Goal: Task Accomplishment & Management: Complete application form

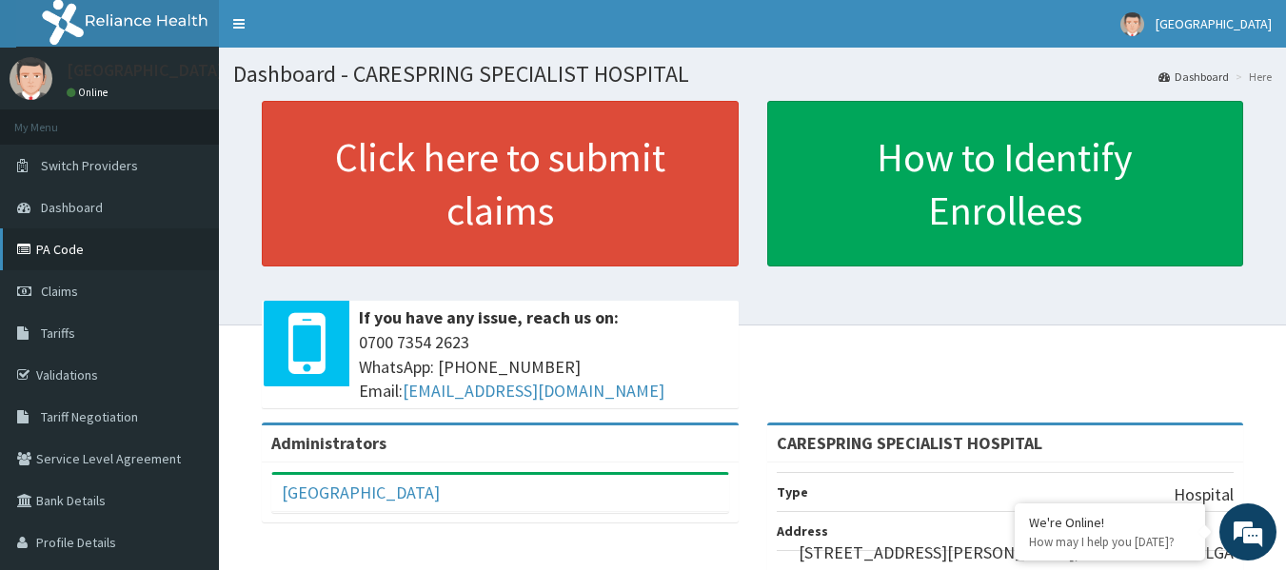
click at [57, 251] on link "PA Code" at bounding box center [109, 249] width 219 height 42
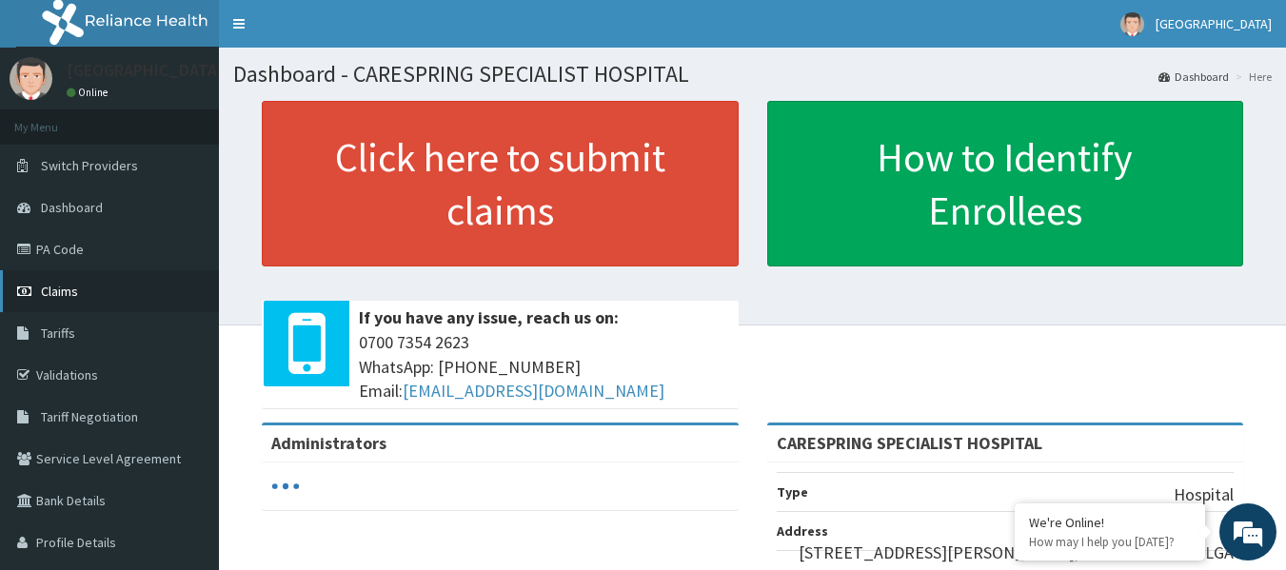
click at [64, 289] on span "Claims" at bounding box center [59, 291] width 37 height 17
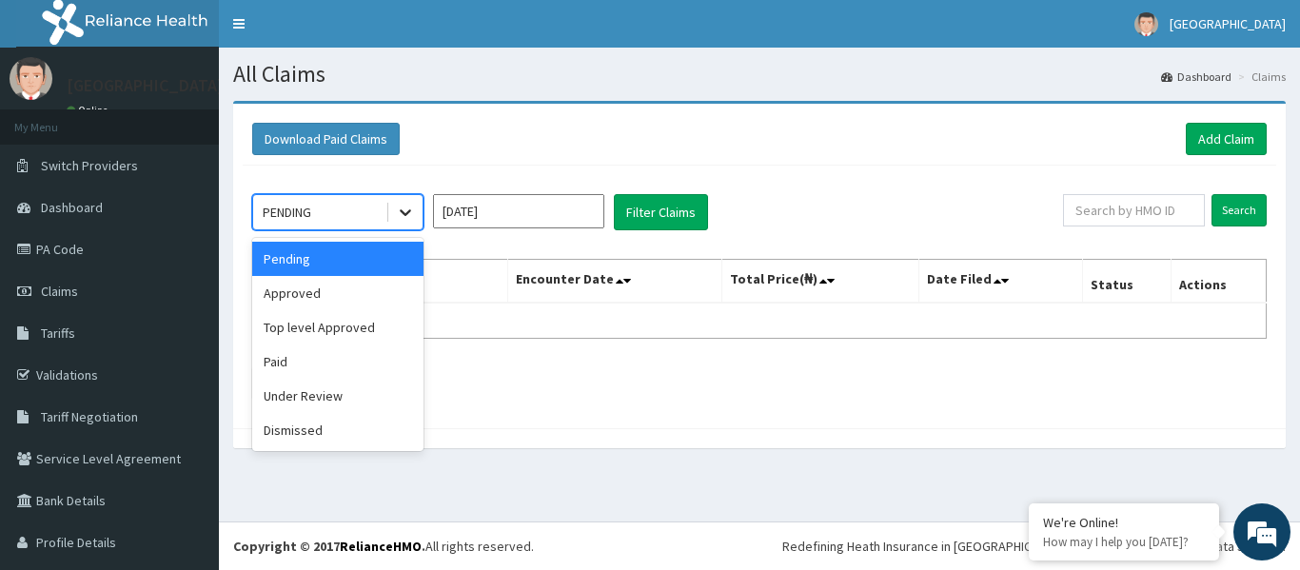
click at [421, 212] on div at bounding box center [405, 212] width 34 height 34
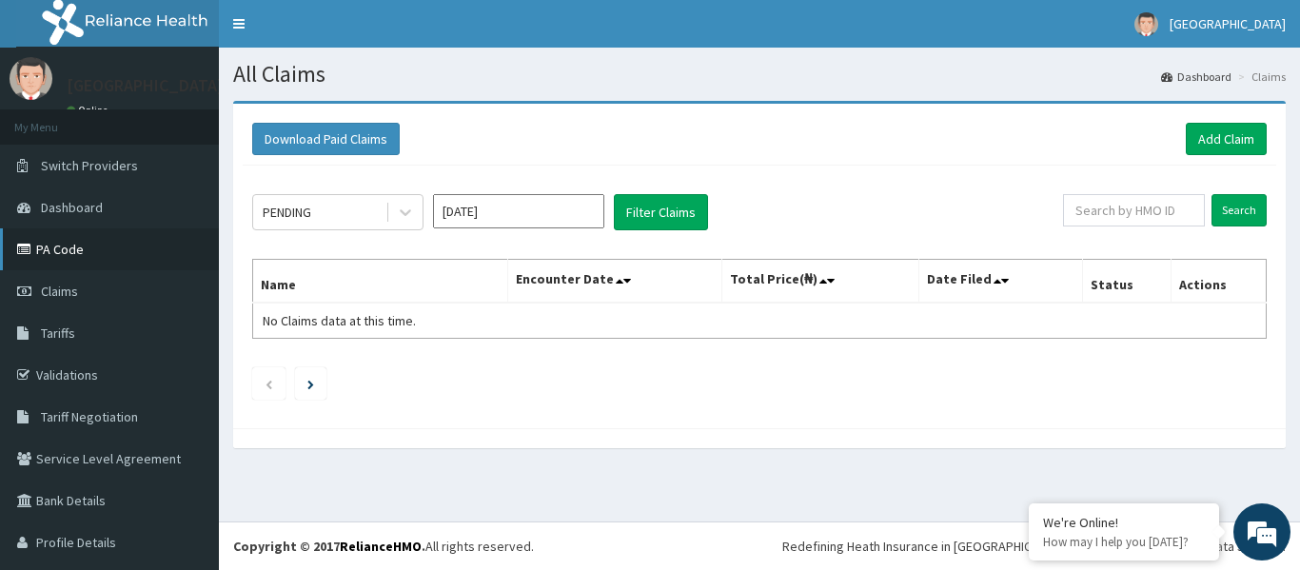
click at [67, 253] on link "PA Code" at bounding box center [109, 249] width 219 height 42
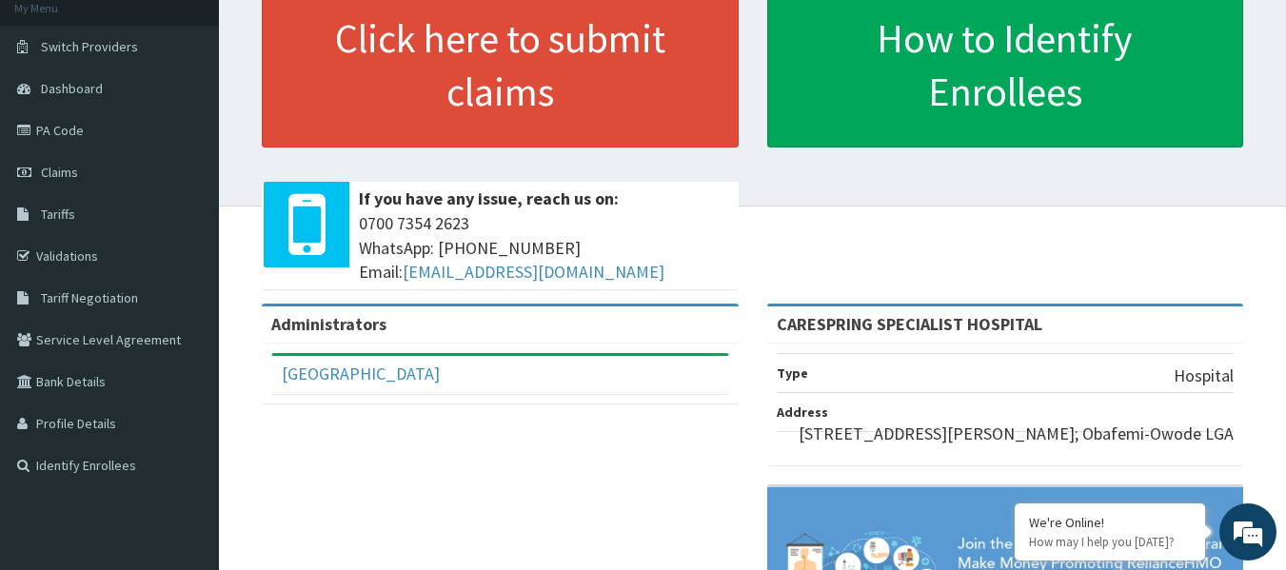
click at [1285, 139] on html "RelianceHMO Provider Portal | Dashboard R EL Toggle navigation Carespring Hospi…" at bounding box center [643, 335] width 1286 height 908
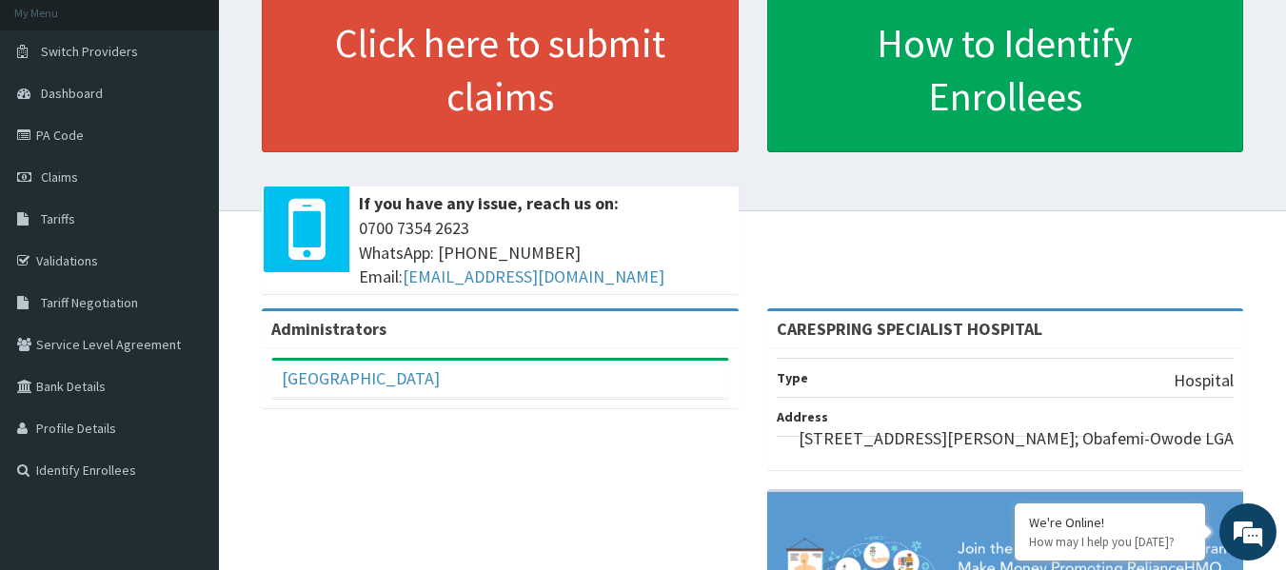
scroll to position [76, 0]
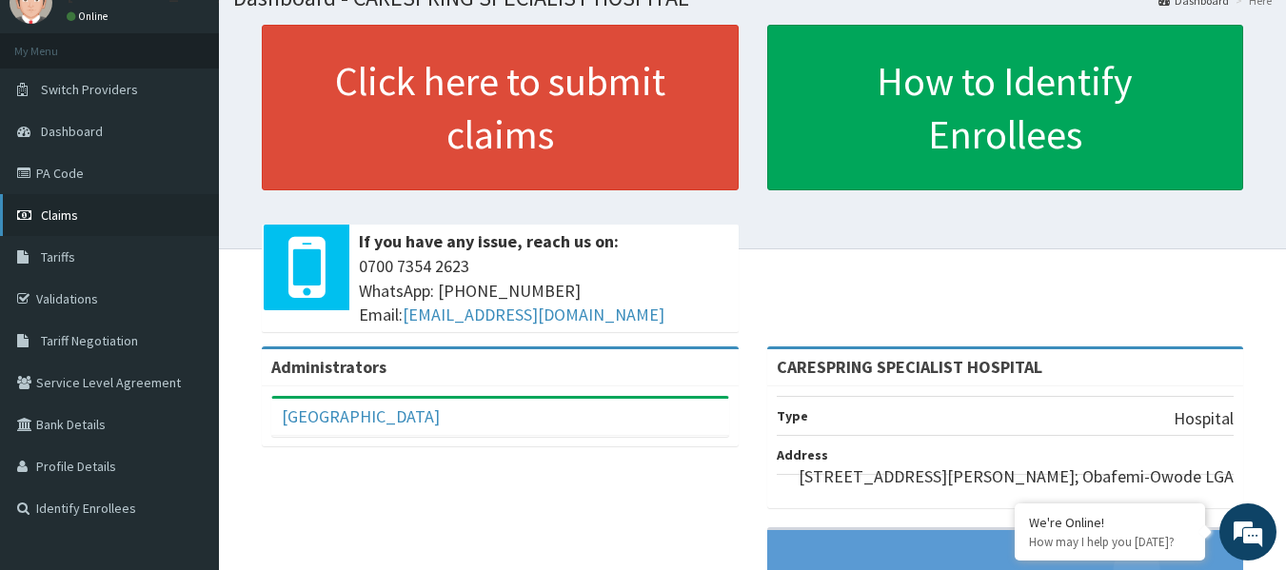
click at [70, 215] on span "Claims" at bounding box center [59, 215] width 37 height 17
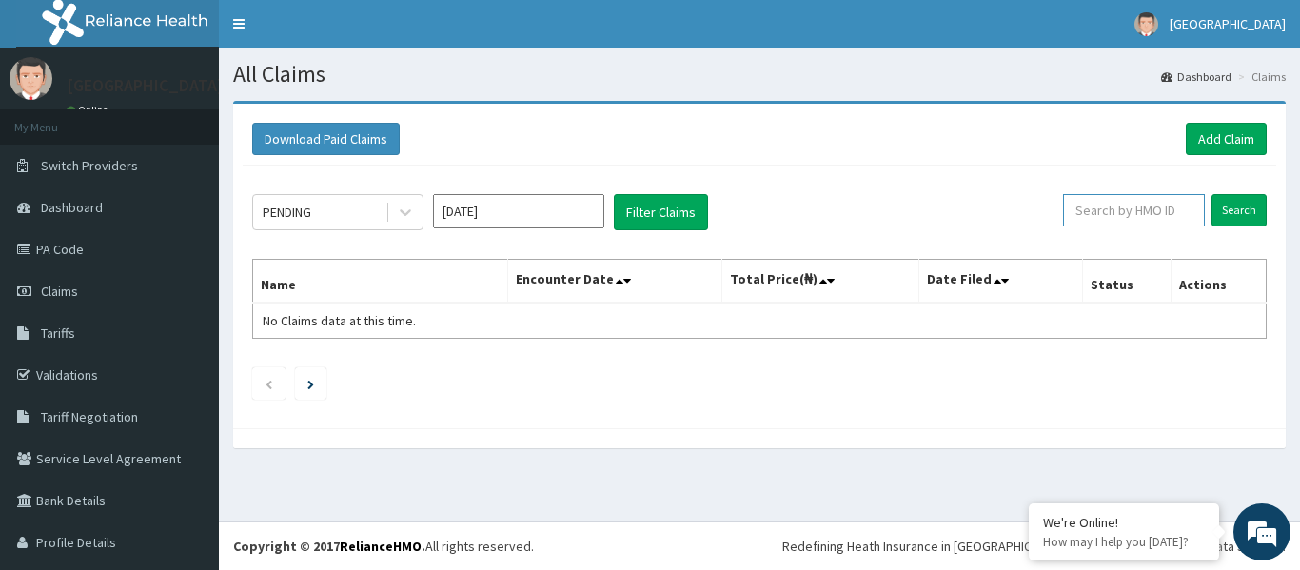
click at [1094, 211] on input "text" at bounding box center [1134, 210] width 142 height 32
type input "LGT/10037/B"
click at [1237, 210] on input "Search" at bounding box center [1239, 210] width 55 height 32
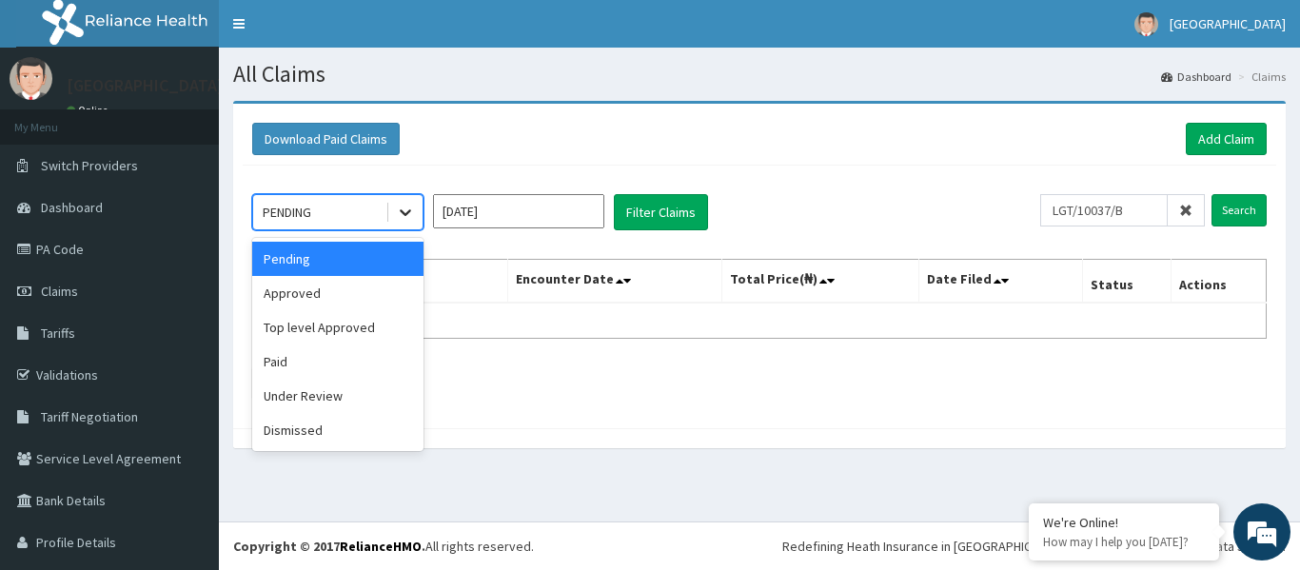
click at [403, 216] on icon at bounding box center [405, 212] width 19 height 19
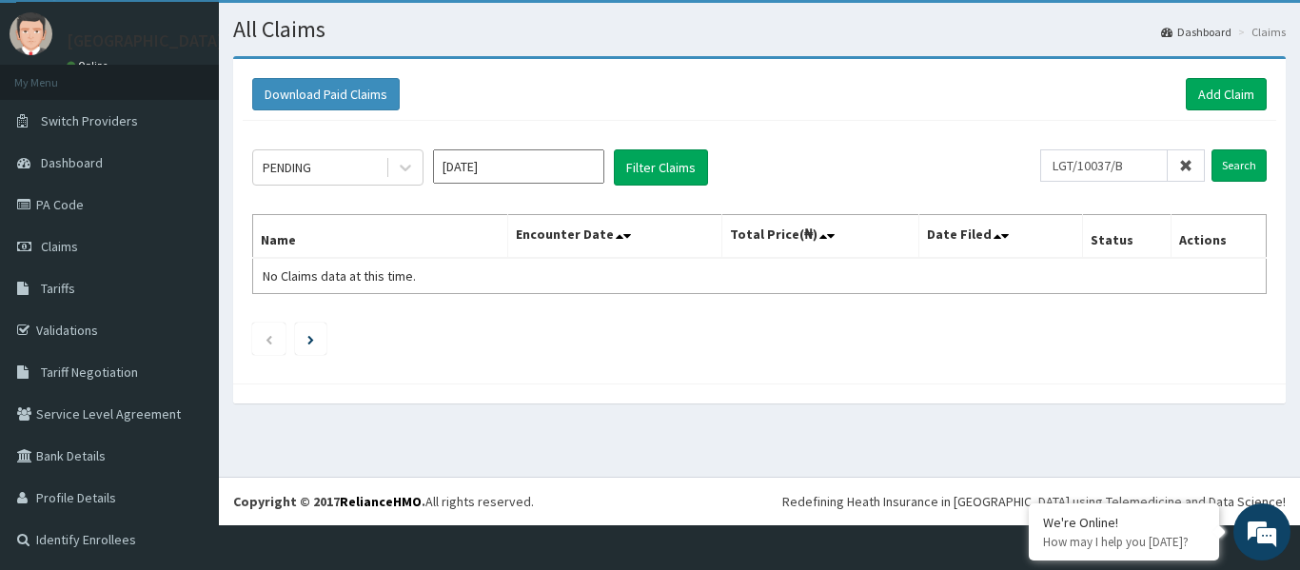
click at [554, 432] on section "Download Paid Claims Add Claim × Note you can only download claims within a max…" at bounding box center [759, 239] width 1081 height 395
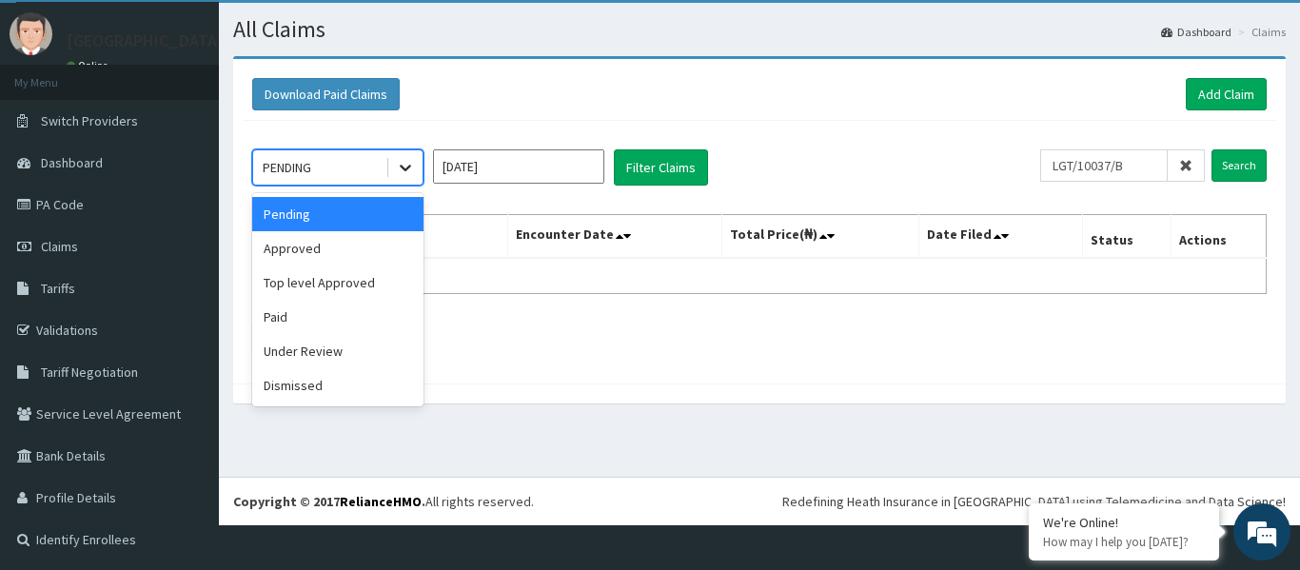
click at [408, 165] on icon at bounding box center [405, 167] width 19 height 19
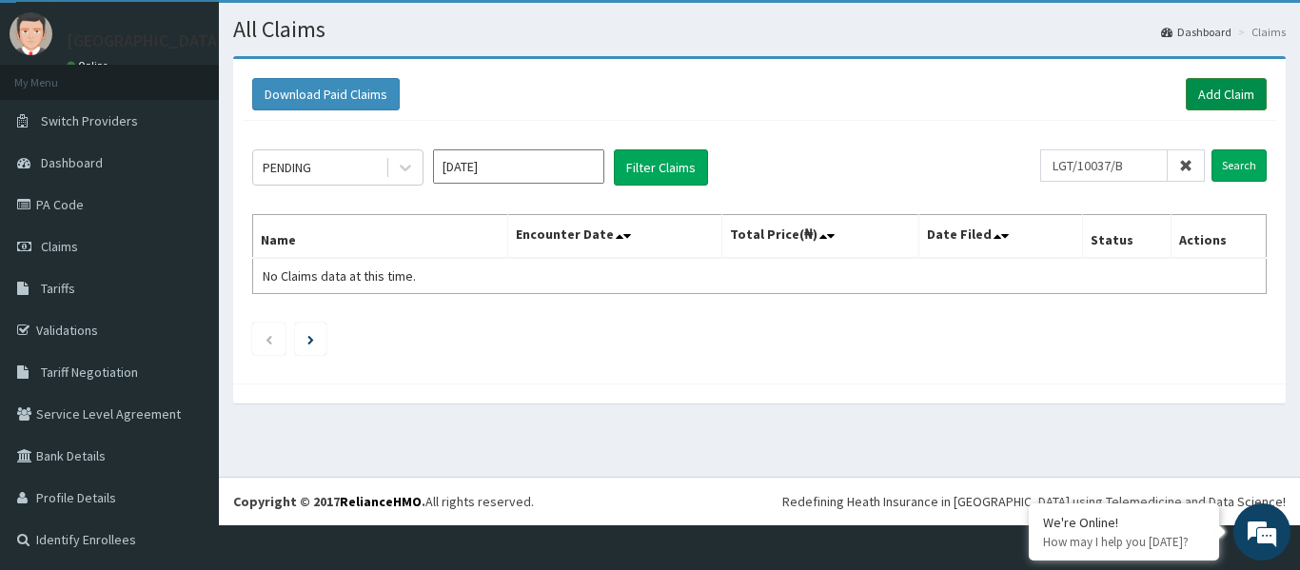
click at [1211, 90] on link "Add Claim" at bounding box center [1226, 94] width 81 height 32
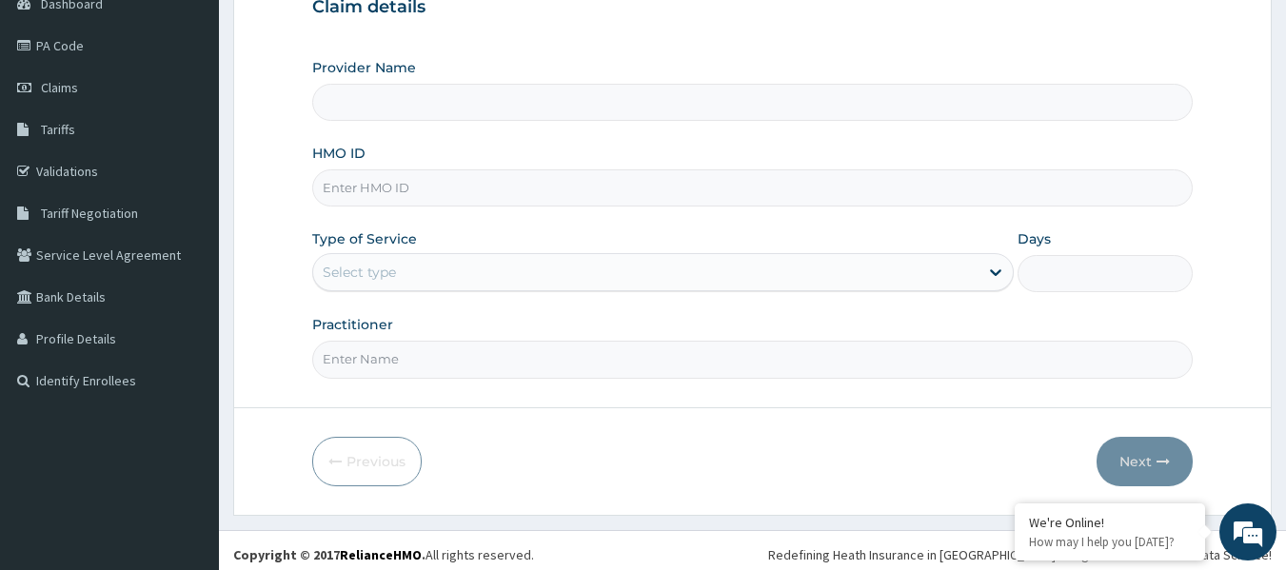
scroll to position [212, 0]
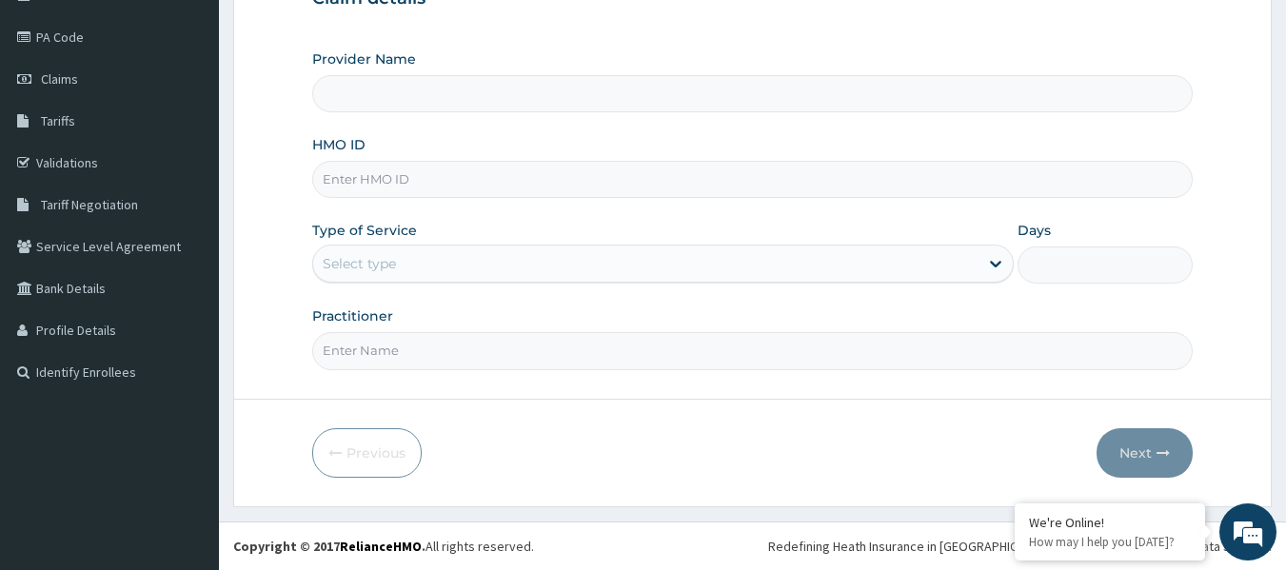
type input "CARESPRING SPECIALIST HOSPITAL"
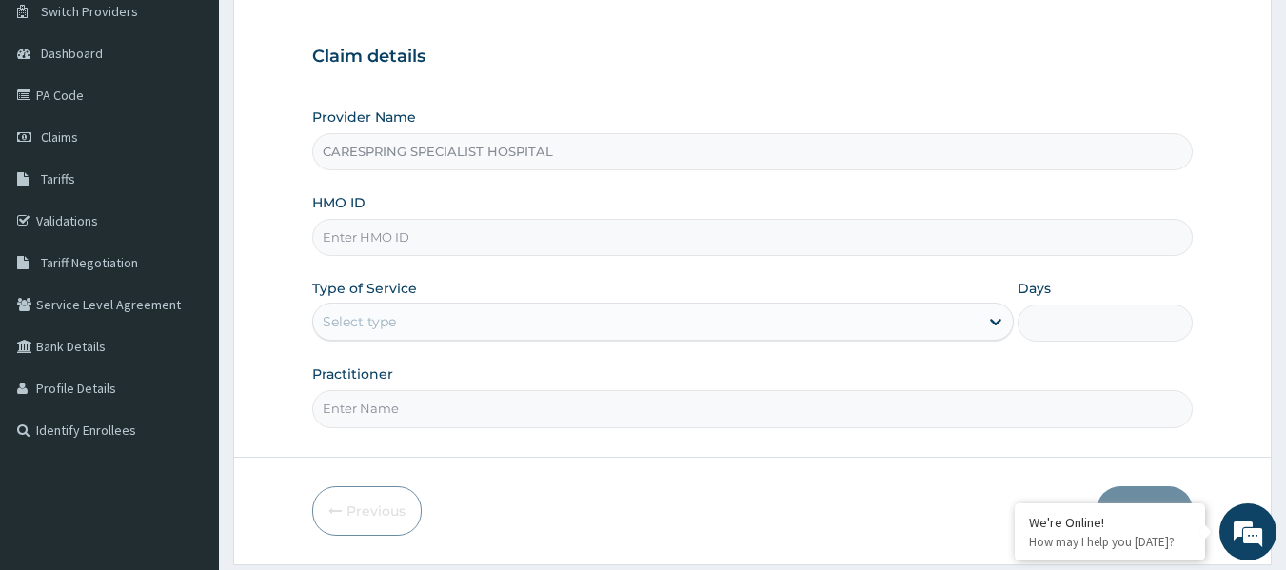
drag, startPoint x: 1296, startPoint y: 238, endPoint x: 1242, endPoint y: 354, distance: 128.2
click at [1242, 354] on html "R EL Toggle navigation Carespring Hospital Carespring Hospital - carespringhosp…" at bounding box center [643, 237] width 1286 height 782
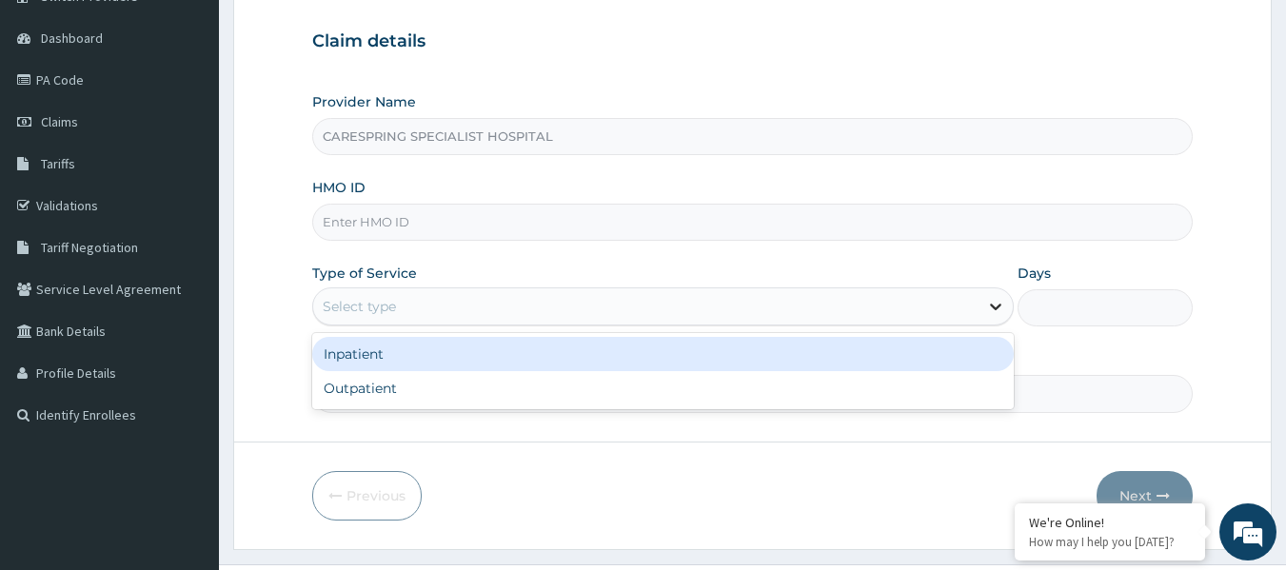
click at [990, 310] on icon at bounding box center [995, 306] width 19 height 19
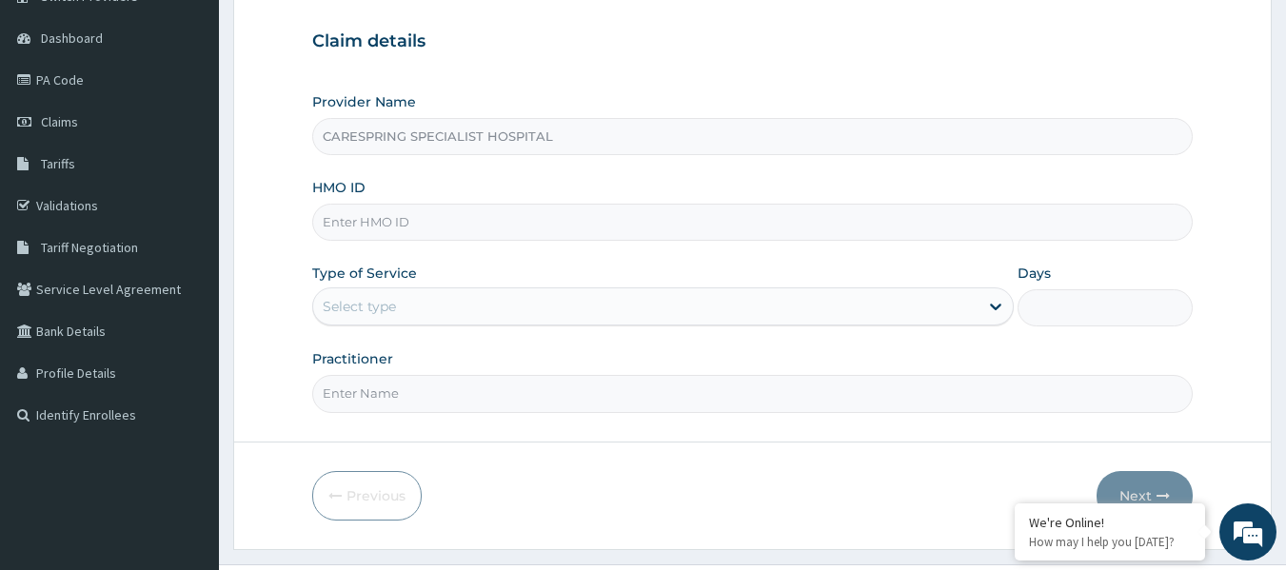
click at [713, 228] on input "HMO ID" at bounding box center [752, 222] width 881 height 37
type input "LGT/10037/B"
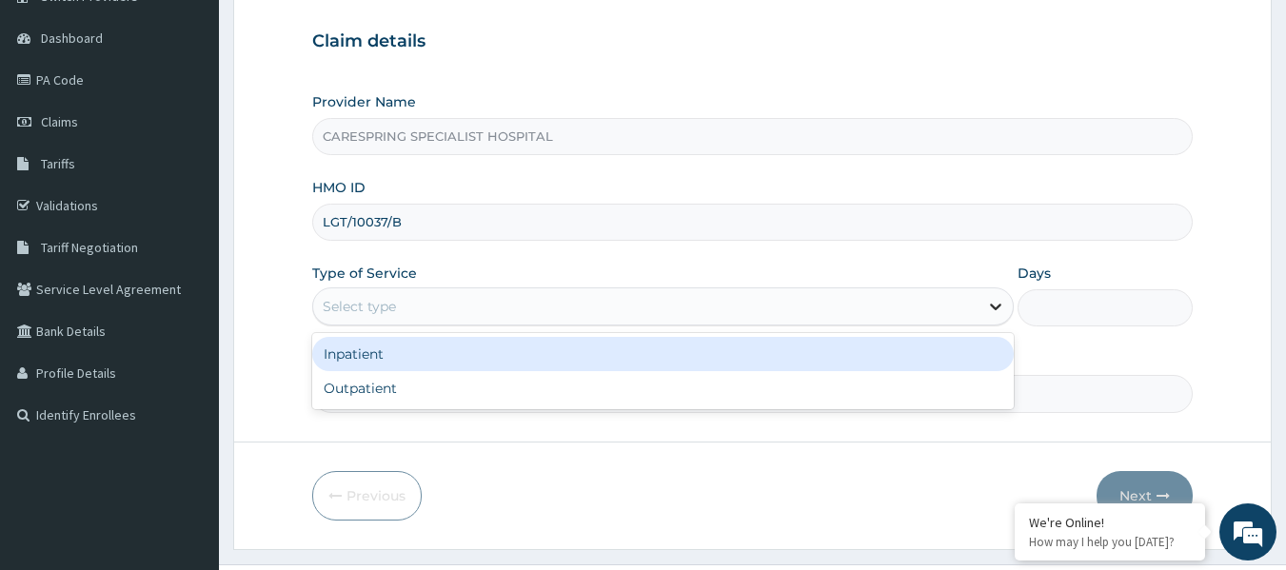
click at [993, 303] on icon at bounding box center [995, 306] width 19 height 19
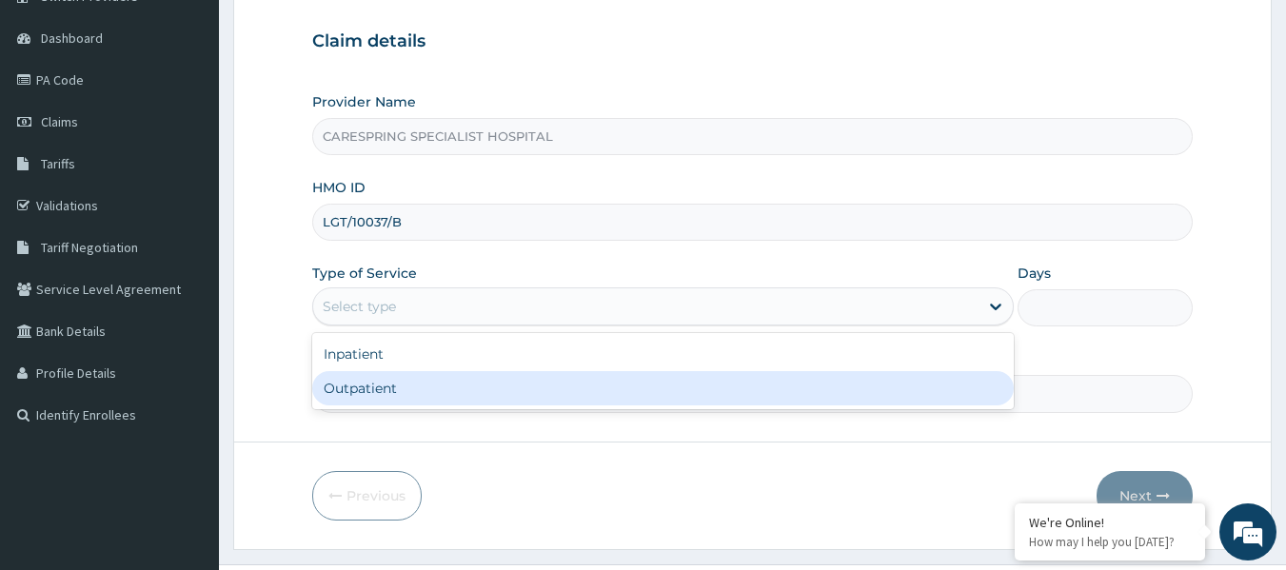
click at [952, 391] on div "Outpatient" at bounding box center [663, 388] width 702 height 34
type input "1"
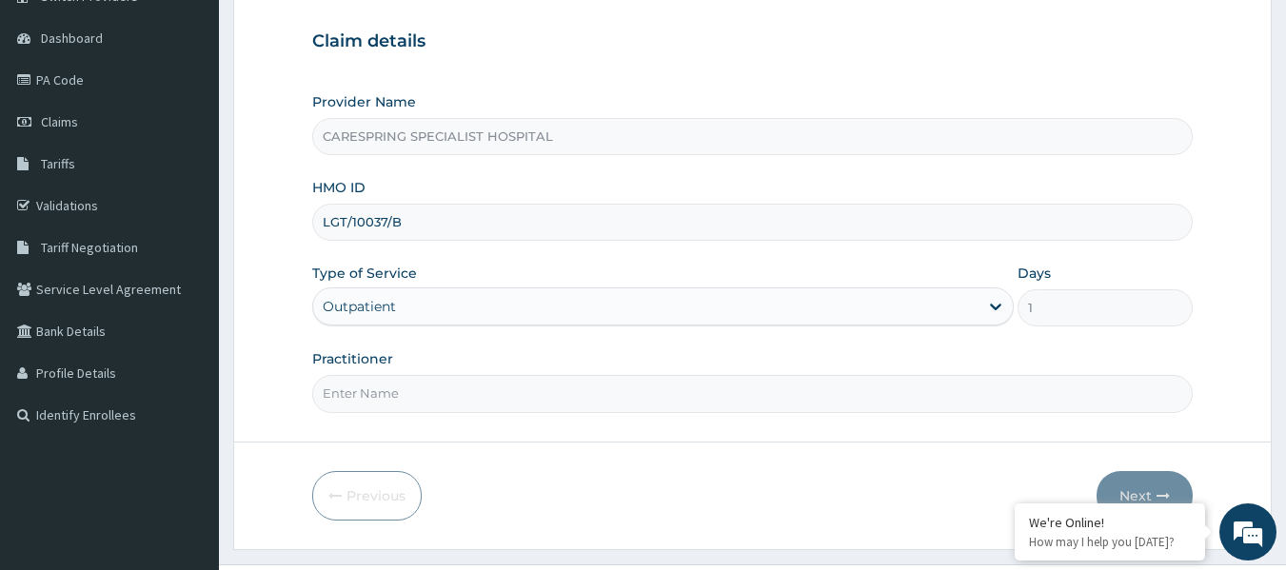
click at [900, 393] on input "Practitioner" at bounding box center [752, 393] width 881 height 37
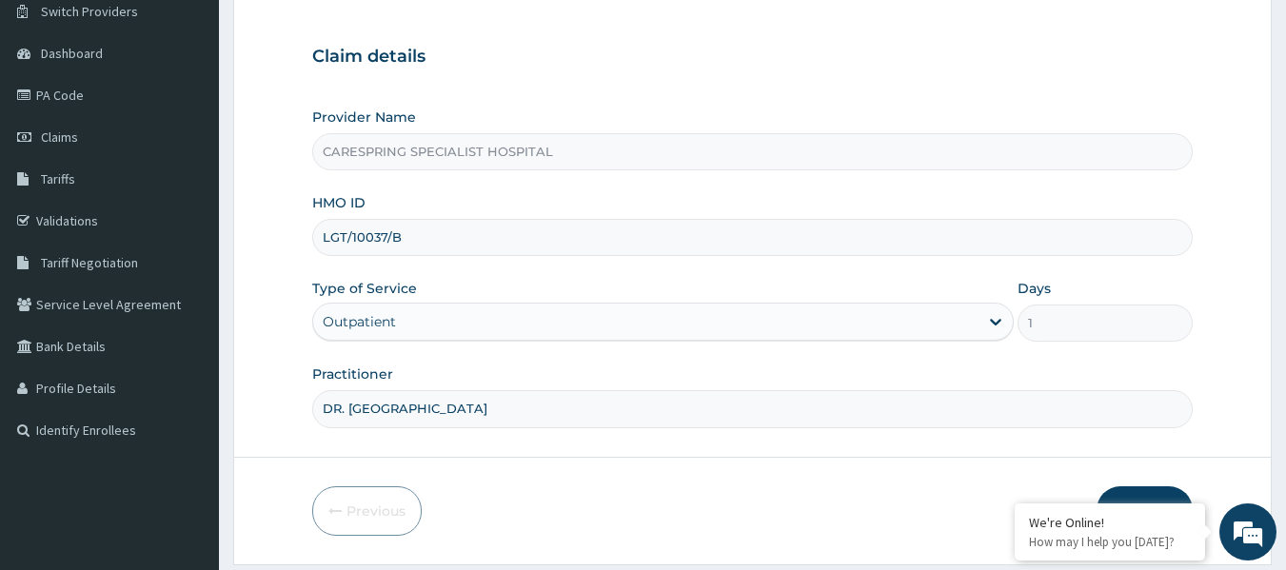
scroll to position [212, 0]
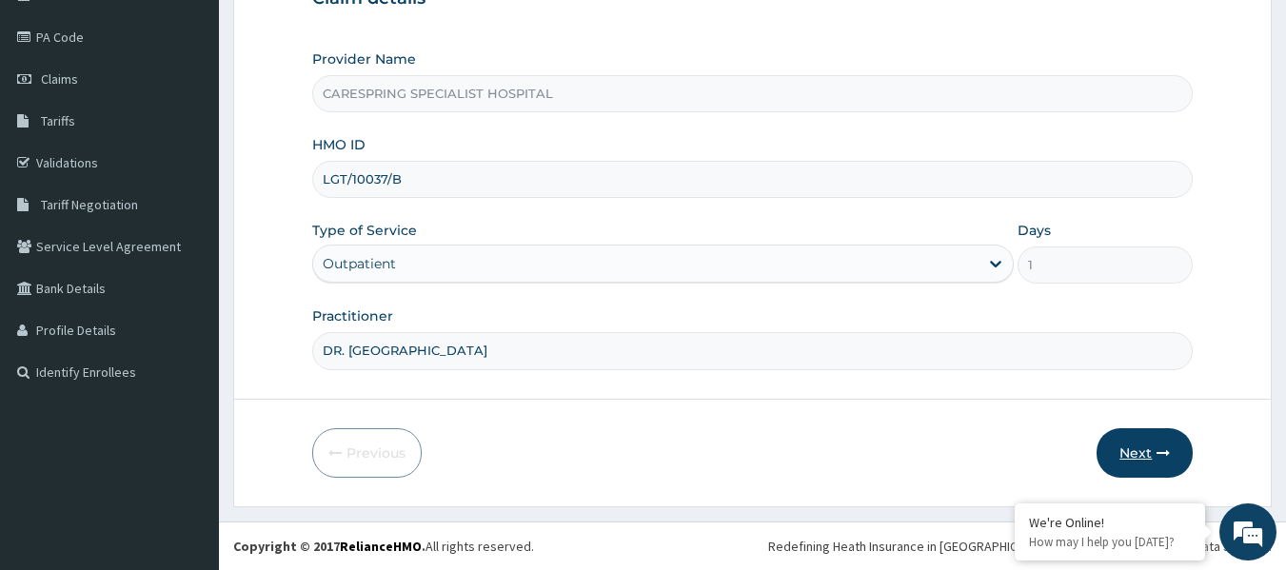
type input "DR. OGEIN"
click at [1146, 453] on button "Next" at bounding box center [1145, 452] width 96 height 49
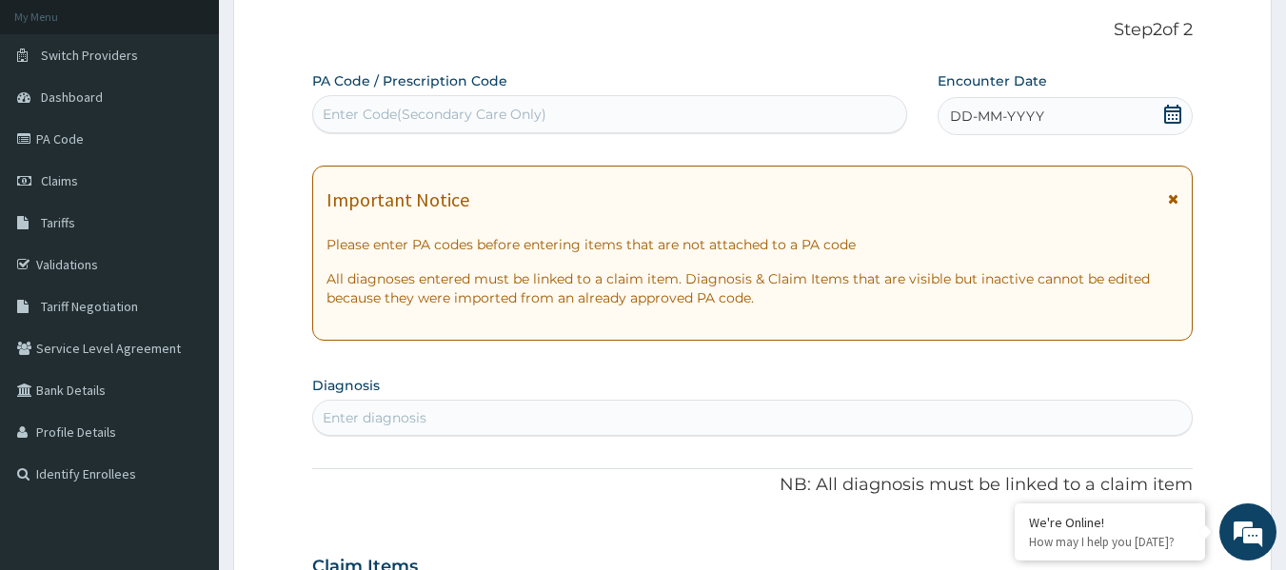
scroll to position [112, 0]
click at [1176, 111] on icon at bounding box center [1172, 112] width 19 height 19
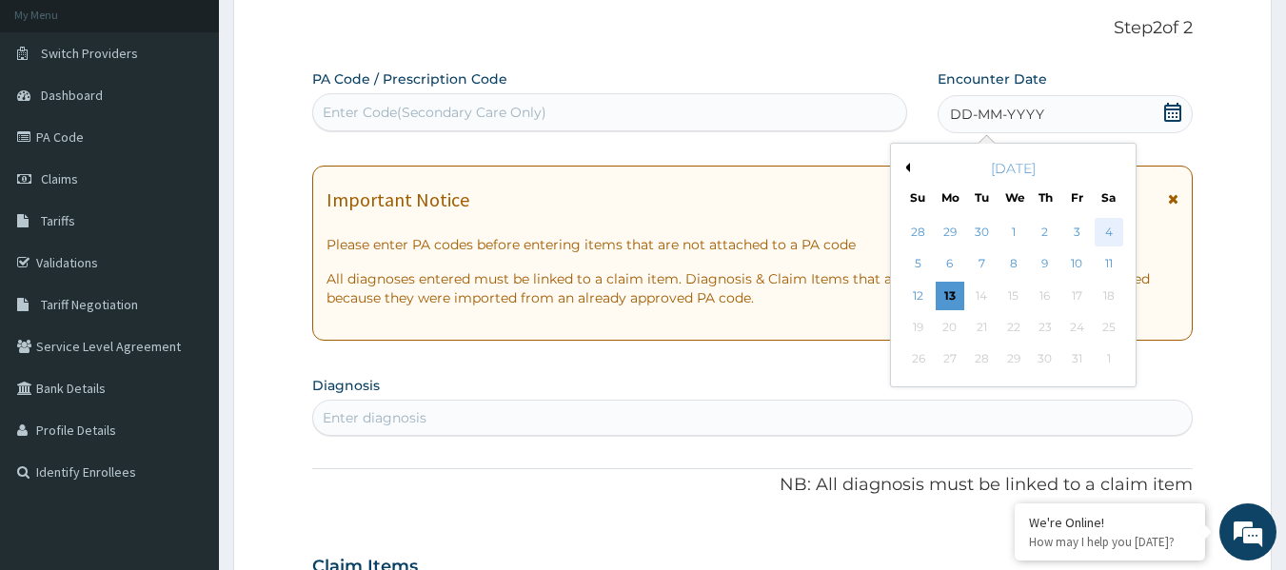
click at [1105, 229] on div "4" at bounding box center [1109, 232] width 29 height 29
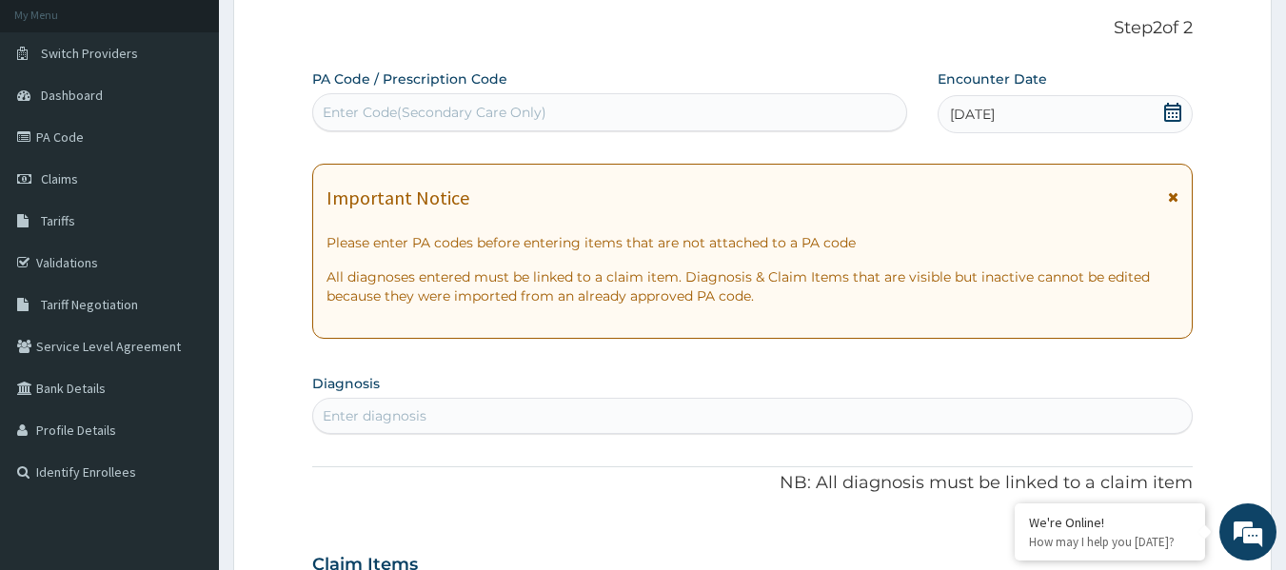
click at [1177, 197] on icon at bounding box center [1173, 196] width 10 height 13
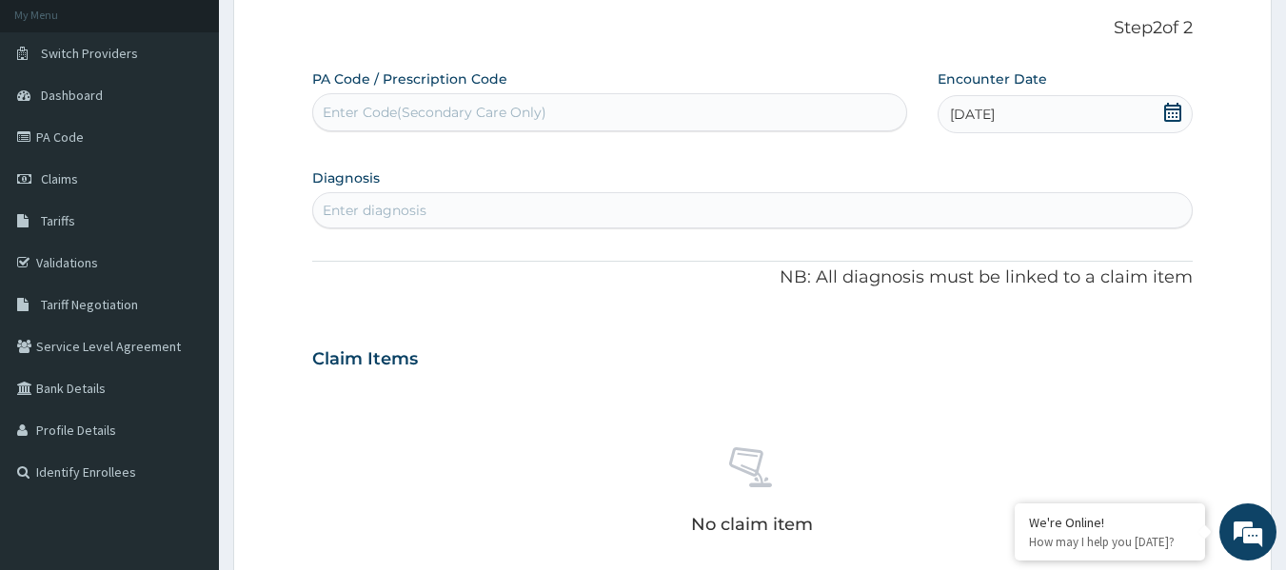
click at [1027, 213] on div "Enter diagnosis" at bounding box center [753, 210] width 880 height 30
type input "UPPER"
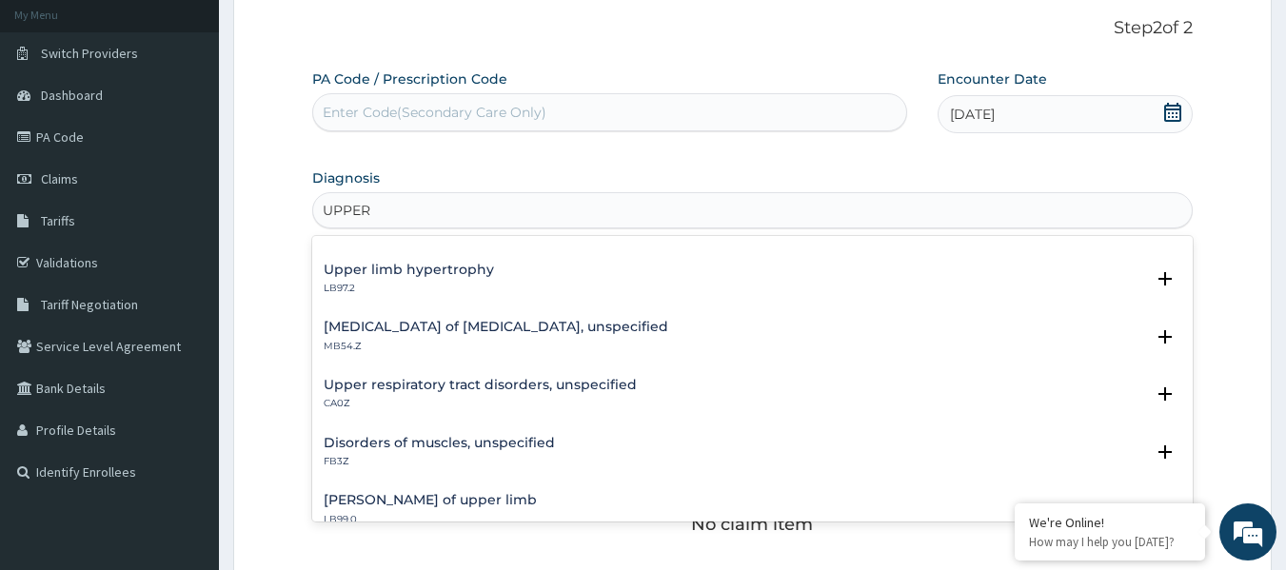
scroll to position [286, 0]
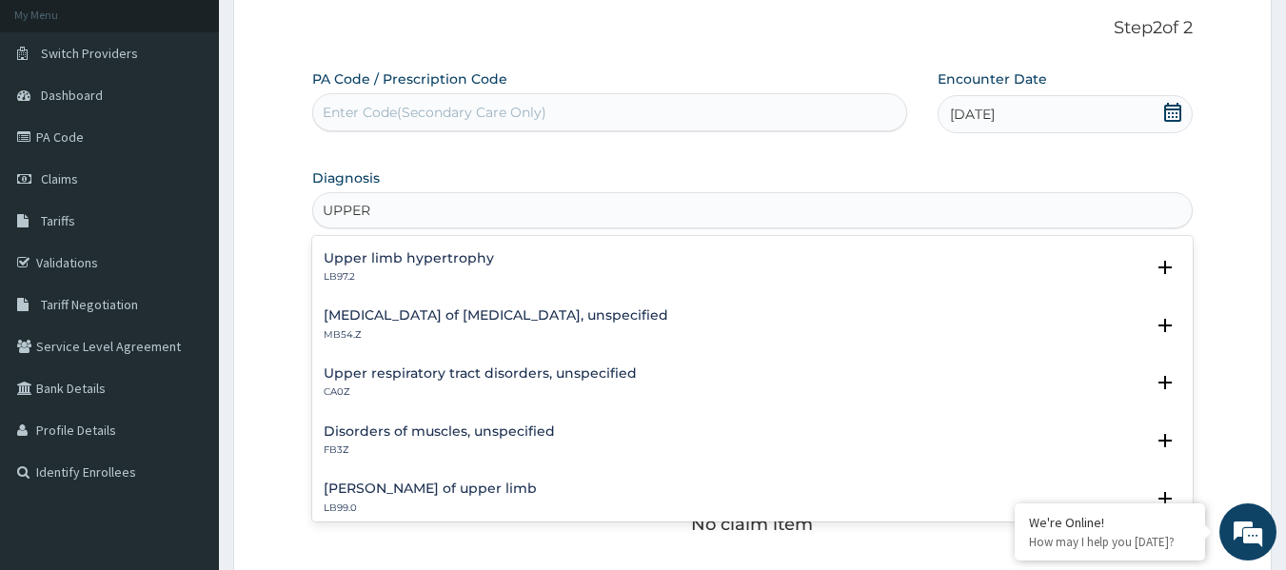
click at [603, 371] on h4 "Upper respiratory tract disorders, unspecified" at bounding box center [480, 373] width 313 height 14
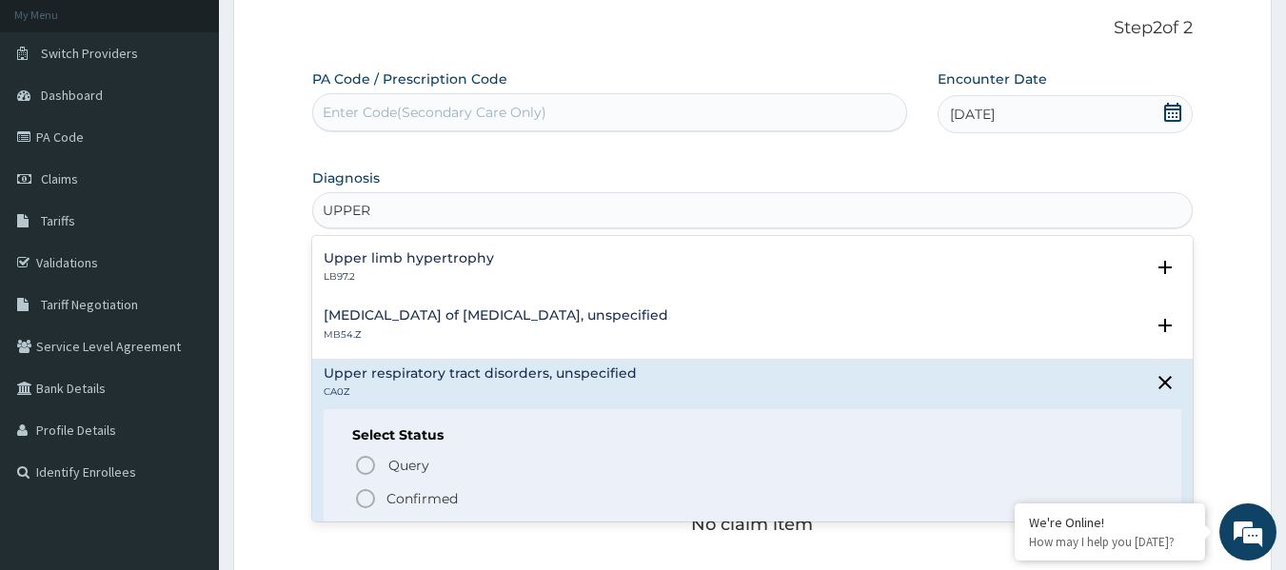
click at [556, 493] on span "Confirmed" at bounding box center [754, 498] width 800 height 23
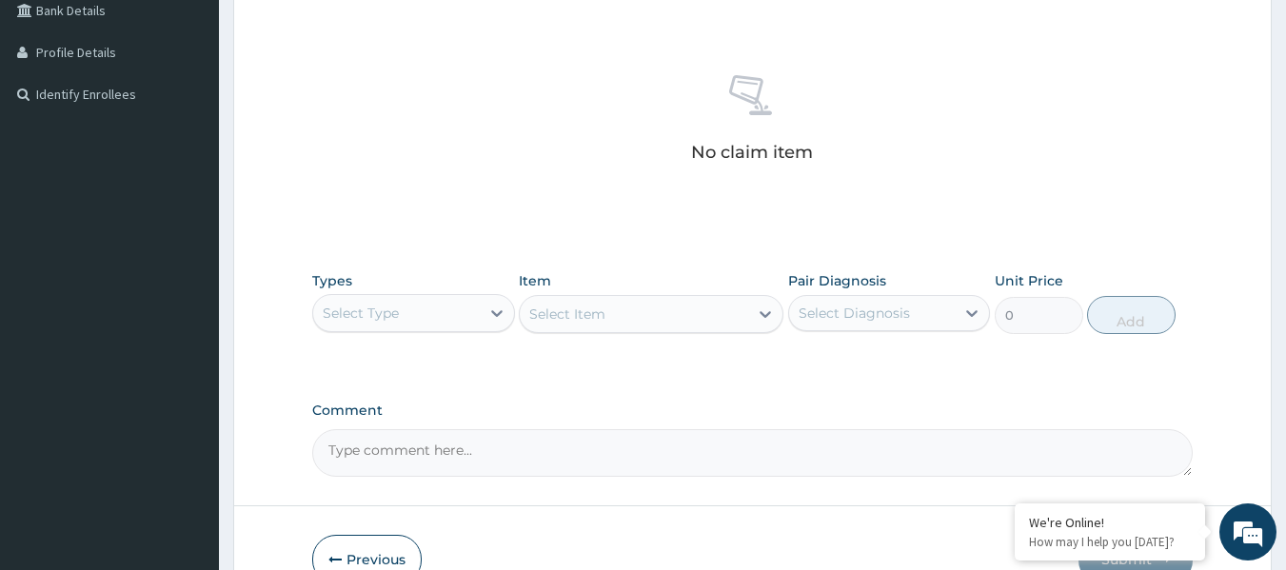
scroll to position [492, 0]
click at [497, 315] on icon at bounding box center [496, 311] width 19 height 19
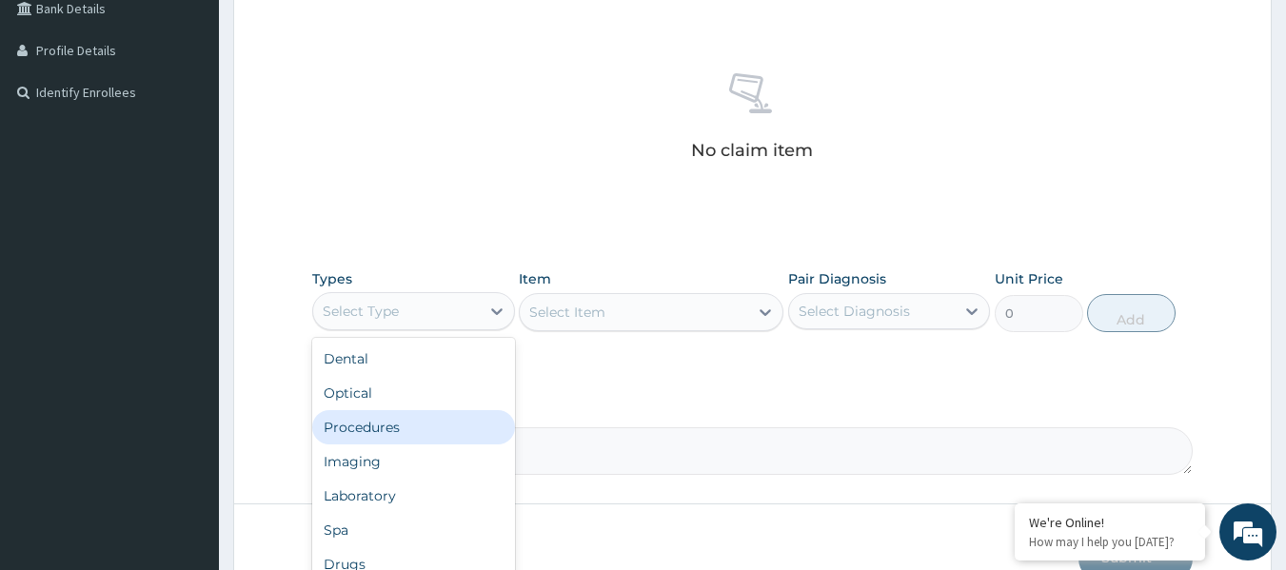
click at [459, 428] on div "Procedures" at bounding box center [413, 427] width 203 height 34
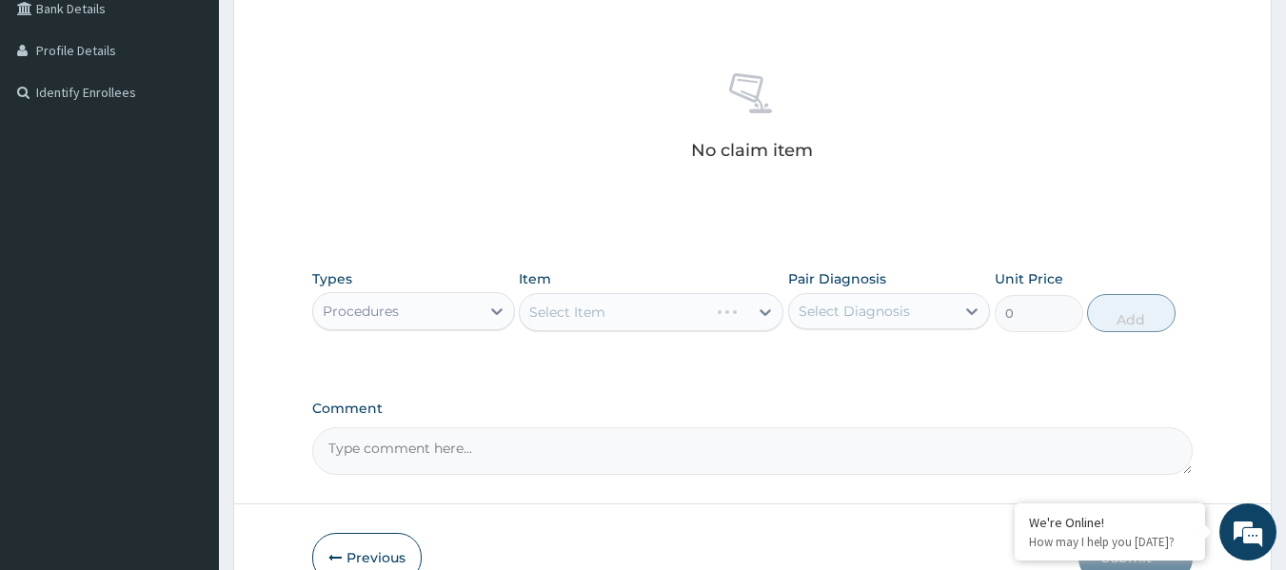
click at [764, 312] on div "Select Item" at bounding box center [651, 312] width 265 height 38
click at [768, 310] on div "Select Item" at bounding box center [651, 312] width 265 height 38
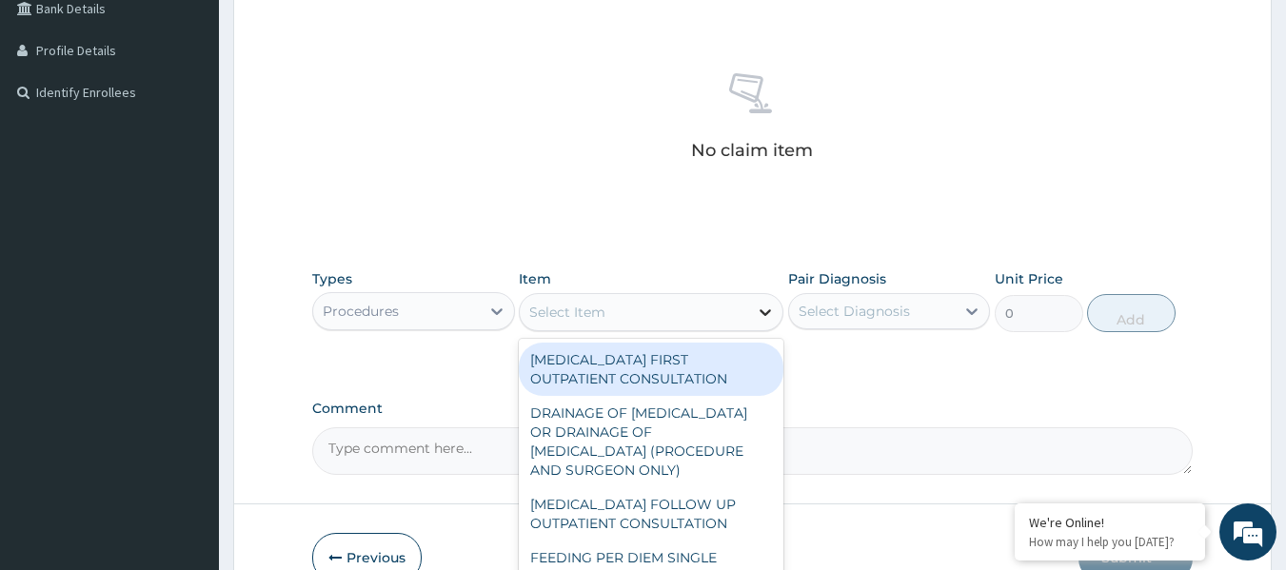
click at [763, 310] on icon at bounding box center [765, 312] width 19 height 19
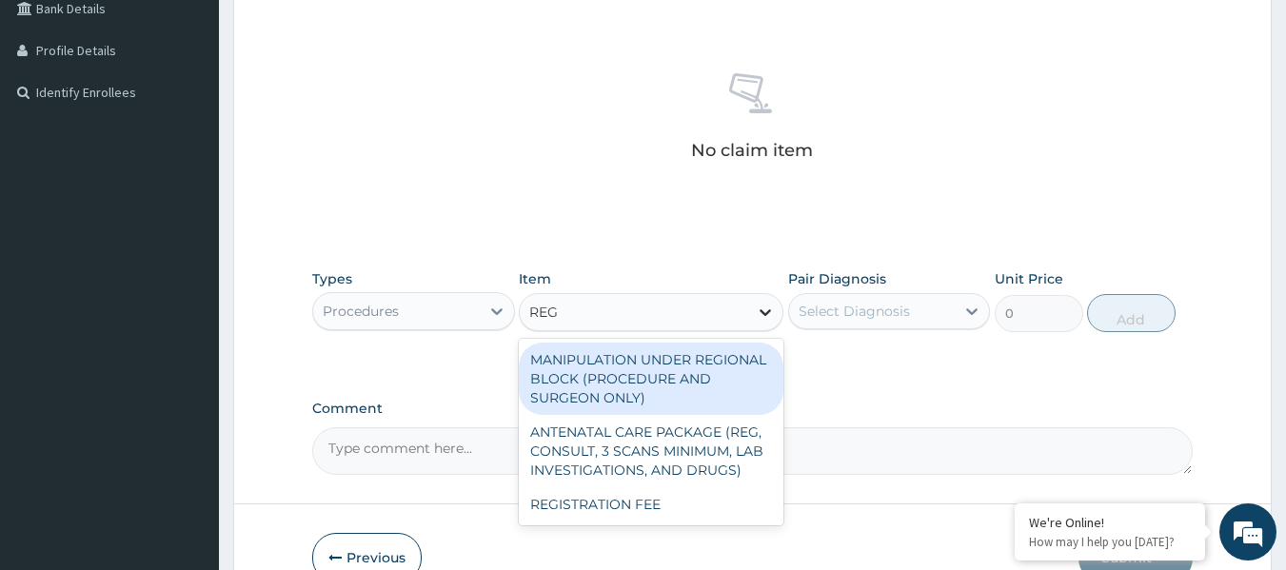
type input "REGI"
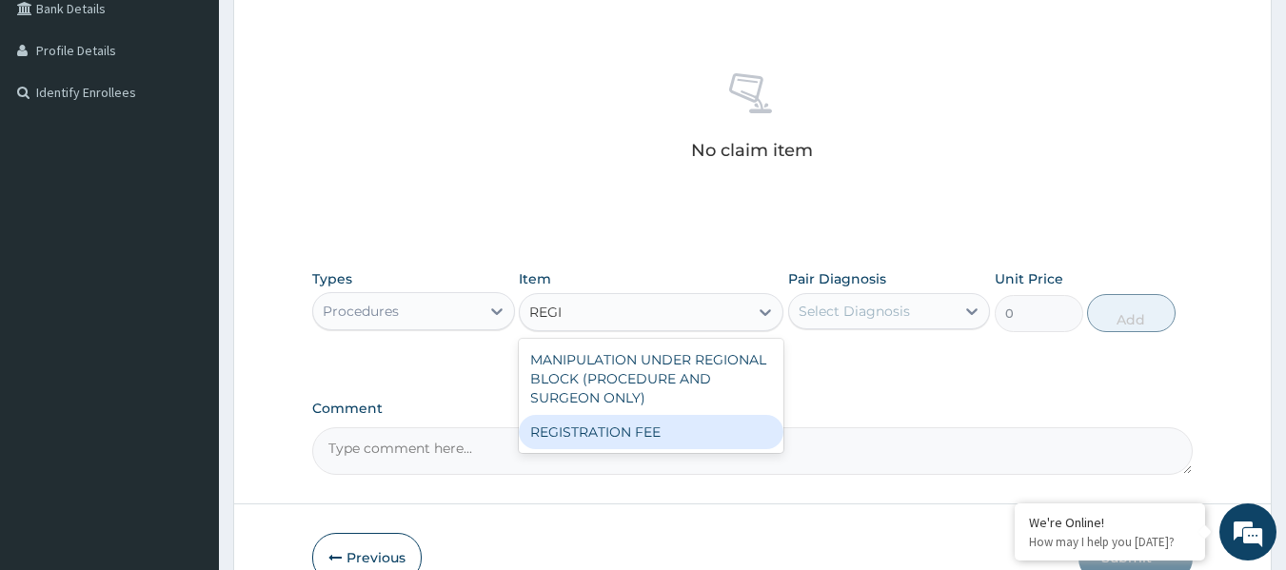
click at [711, 428] on div "REGISTRATION FEE" at bounding box center [651, 432] width 265 height 34
type input "4000"
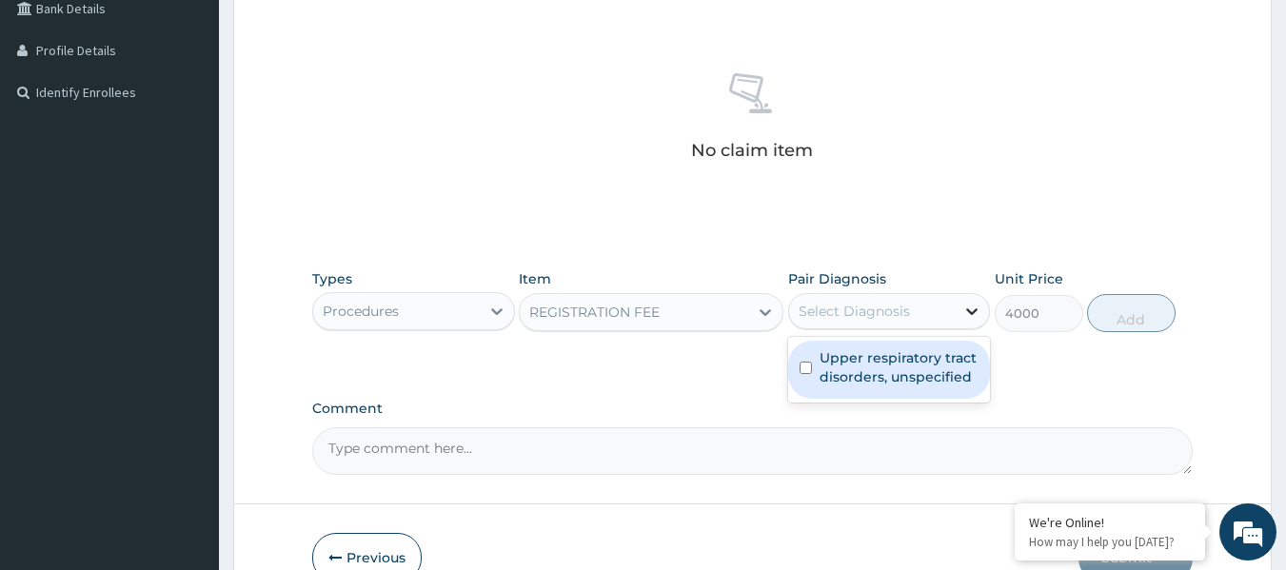
click at [966, 313] on icon at bounding box center [971, 311] width 19 height 19
click at [939, 369] on label "Upper respiratory tract disorders, unspecified" at bounding box center [900, 367] width 160 height 38
checkbox input "true"
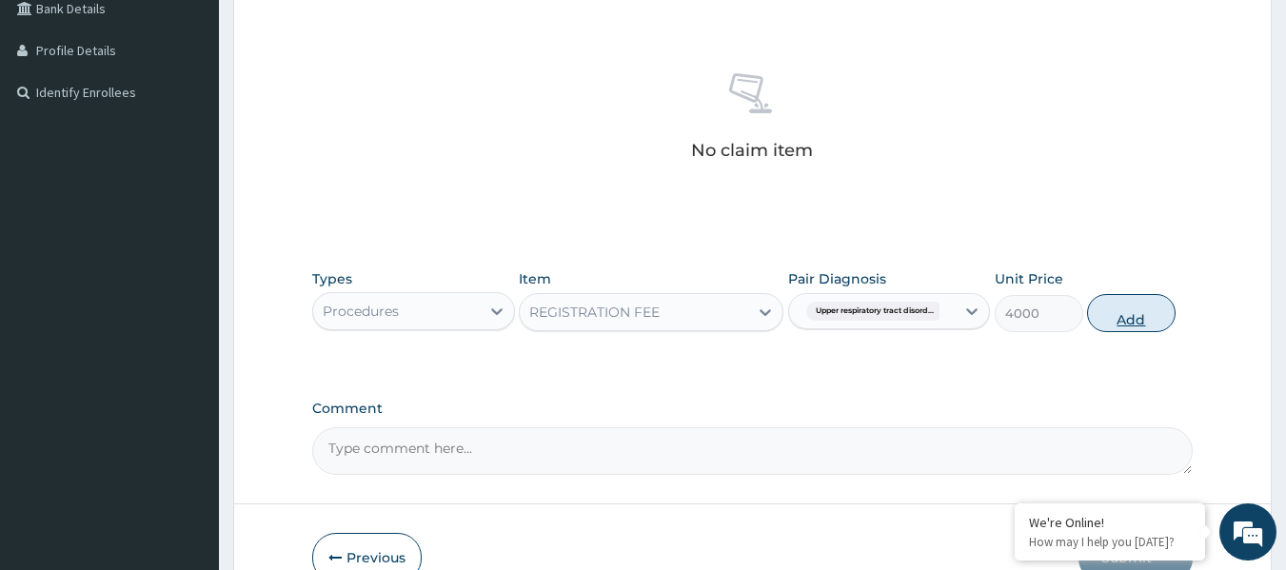
click at [1136, 312] on button "Add" at bounding box center [1131, 313] width 89 height 38
type input "0"
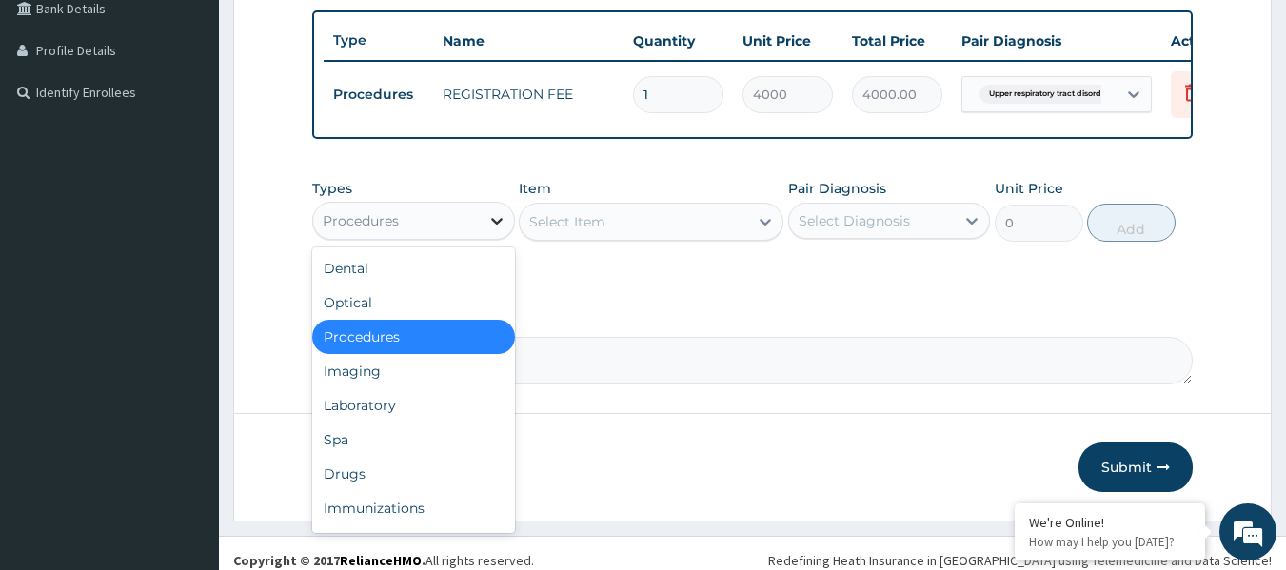
click at [492, 225] on icon at bounding box center [496, 221] width 11 height 7
click at [429, 415] on div "Laboratory" at bounding box center [413, 405] width 203 height 34
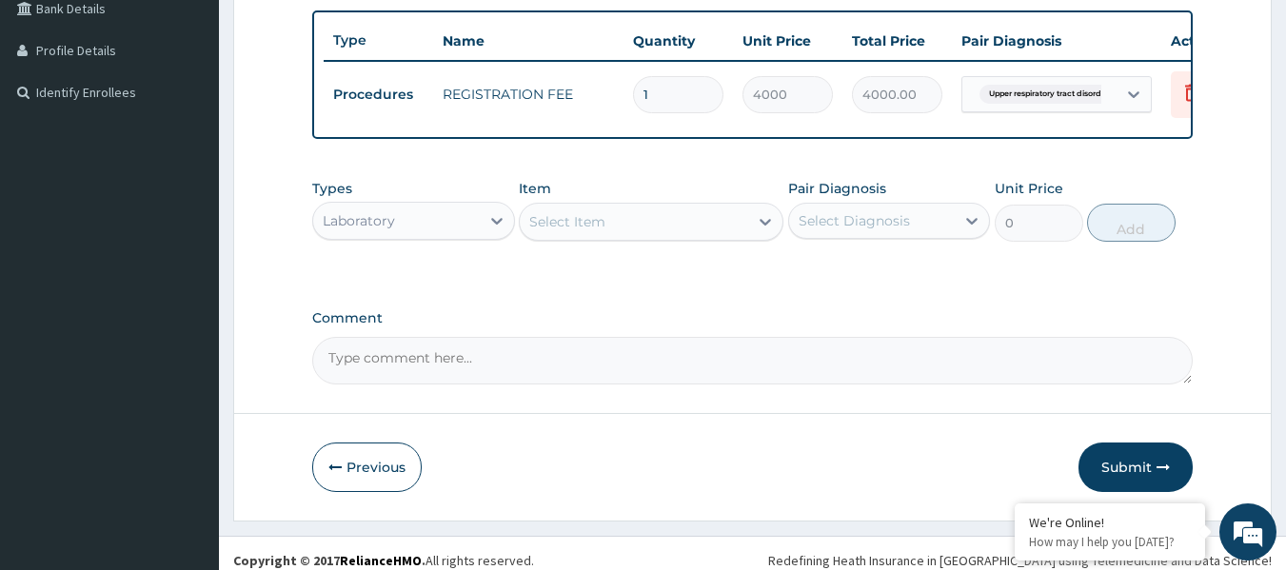
click at [765, 226] on icon at bounding box center [765, 222] width 11 height 7
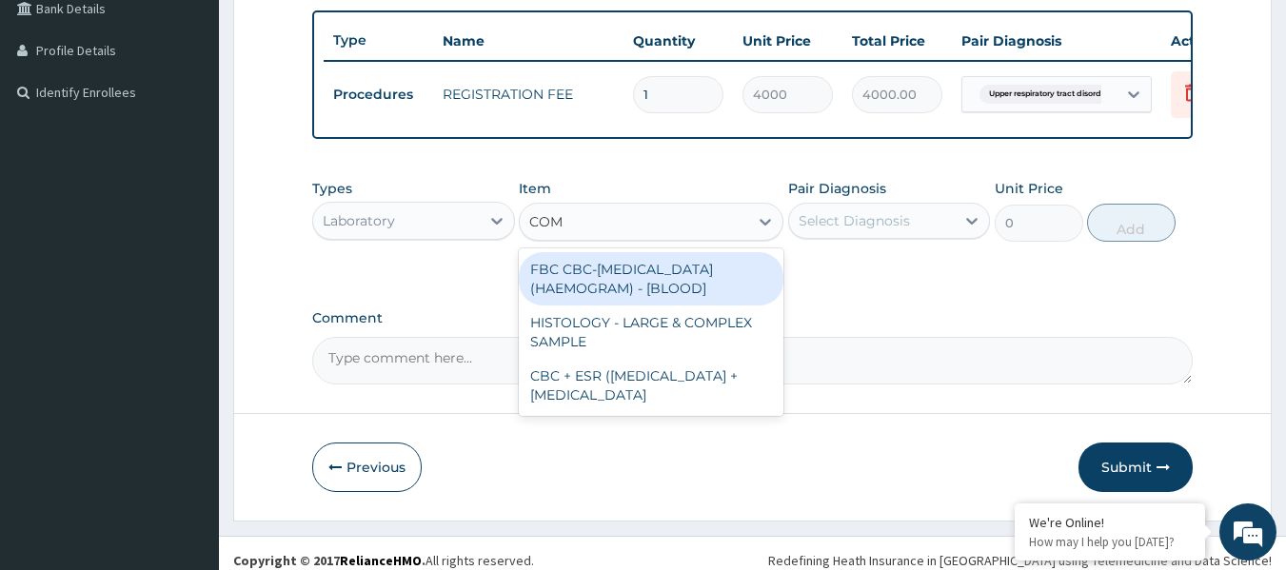
type input "COMP"
click at [716, 292] on div "FBC CBC-COMPLETE BLOOD COUNT (HAEMOGRAM) - [BLOOD]" at bounding box center [651, 278] width 265 height 53
type input "7200"
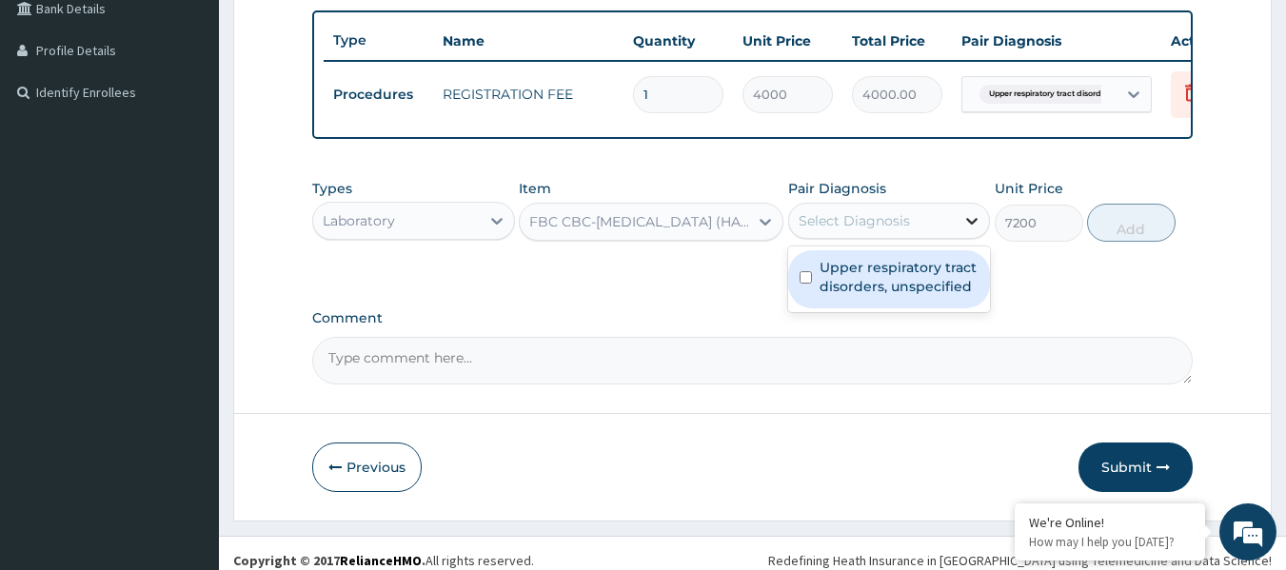
click at [971, 230] on icon at bounding box center [971, 220] width 19 height 19
click at [945, 288] on label "Upper respiratory tract disorders, unspecified" at bounding box center [900, 277] width 160 height 38
checkbox input "true"
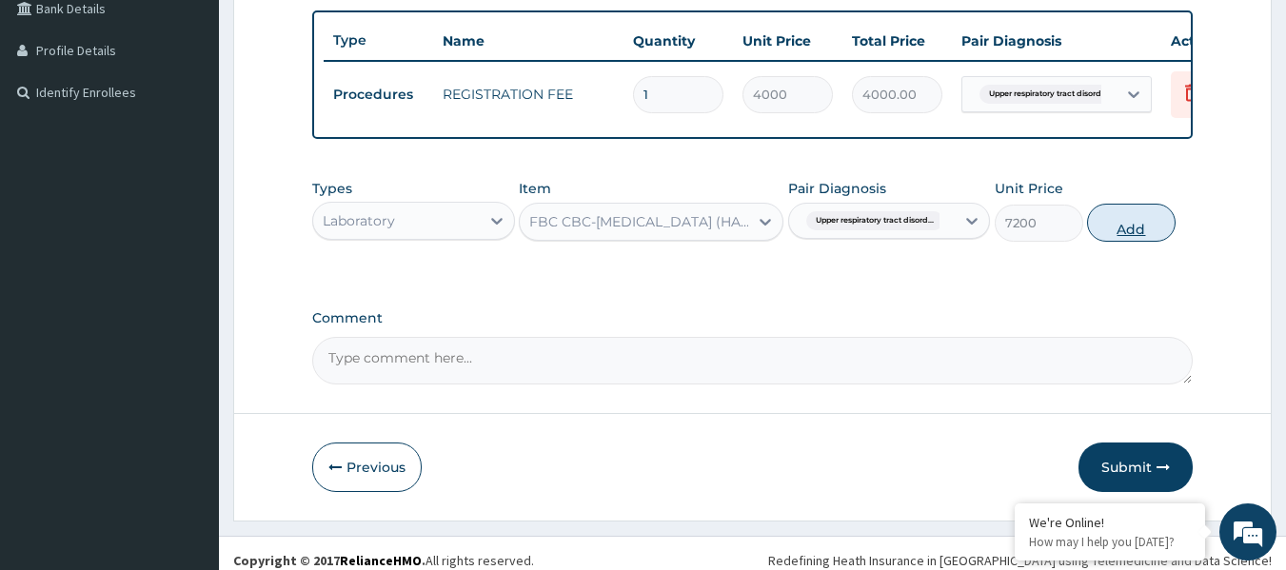
click at [1126, 242] on button "Add" at bounding box center [1131, 223] width 89 height 38
type input "0"
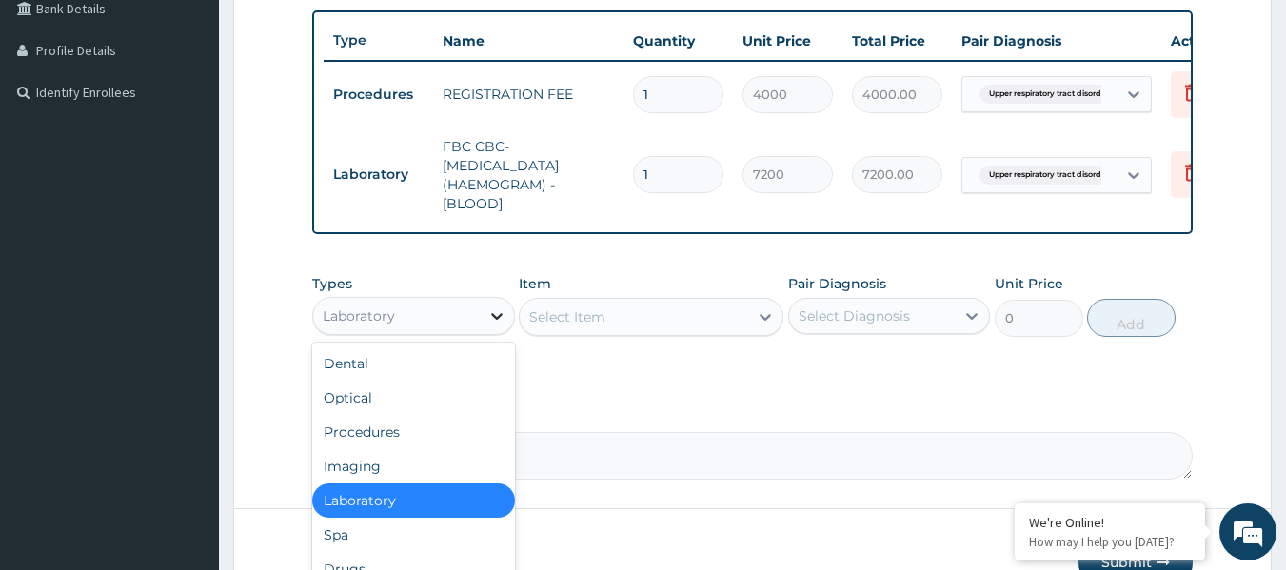
click at [499, 320] on icon at bounding box center [496, 316] width 11 height 7
click at [406, 441] on div "Procedures" at bounding box center [413, 432] width 203 height 34
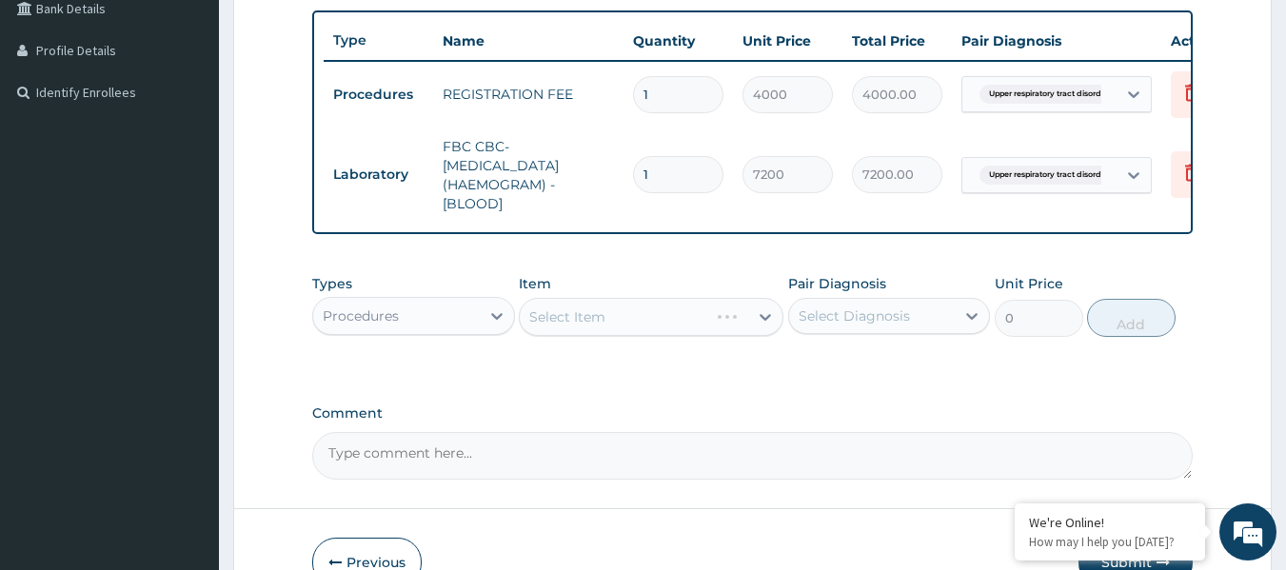
click at [762, 328] on div "Select Item" at bounding box center [651, 317] width 265 height 38
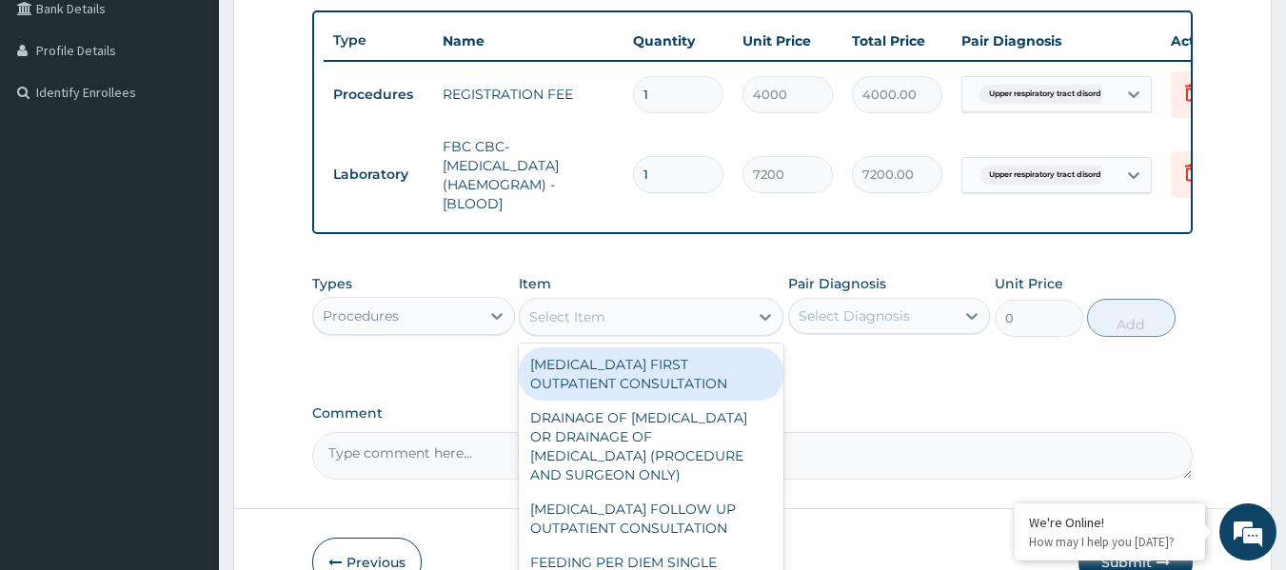
click at [764, 327] on icon at bounding box center [765, 316] width 19 height 19
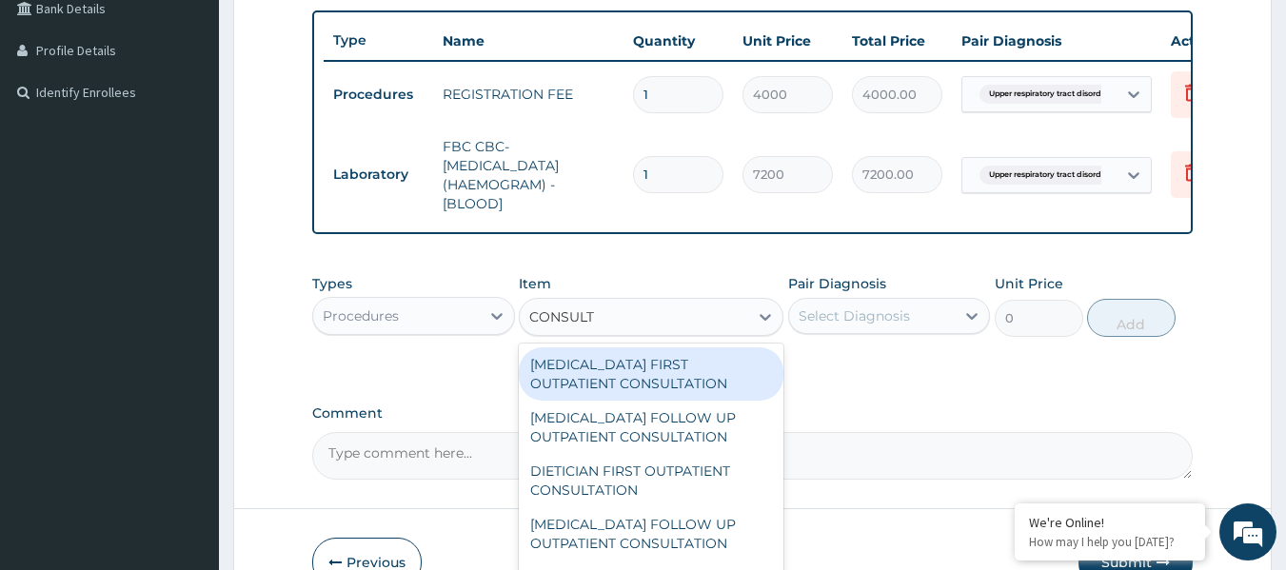
type input "CONSULTA"
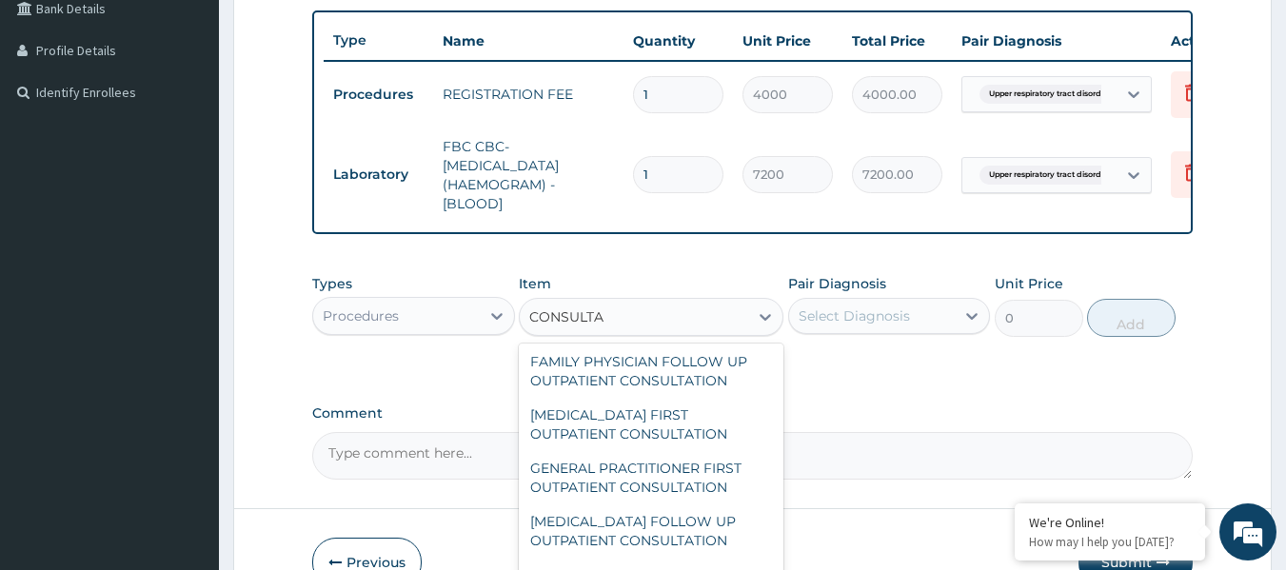
scroll to position [1100, 0]
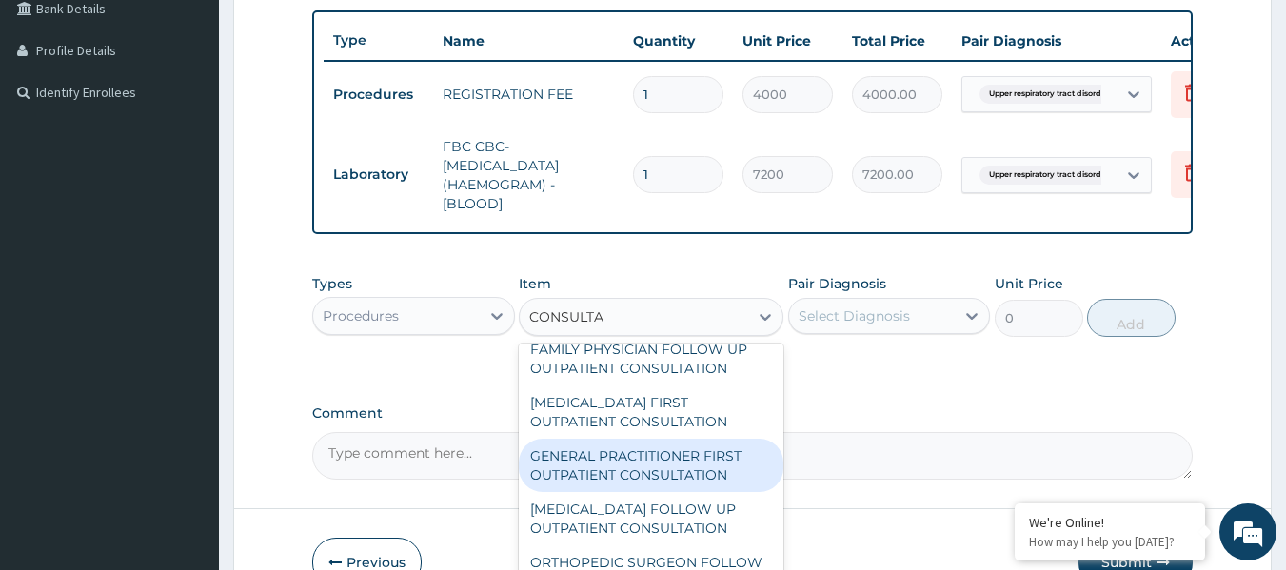
click at [703, 486] on div "GENERAL PRACTITIONER FIRST OUTPATIENT CONSULTATION" at bounding box center [651, 465] width 265 height 53
type input "5400"
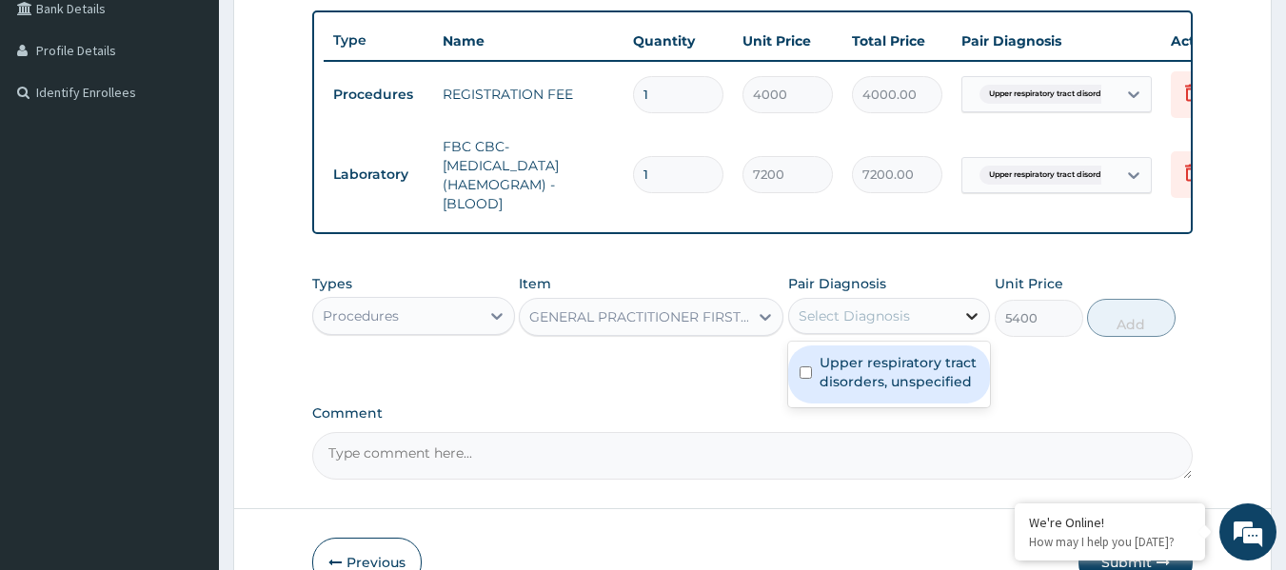
click at [976, 320] on icon at bounding box center [972, 316] width 11 height 7
click at [958, 384] on label "Upper respiratory tract disorders, unspecified" at bounding box center [900, 372] width 160 height 38
checkbox input "true"
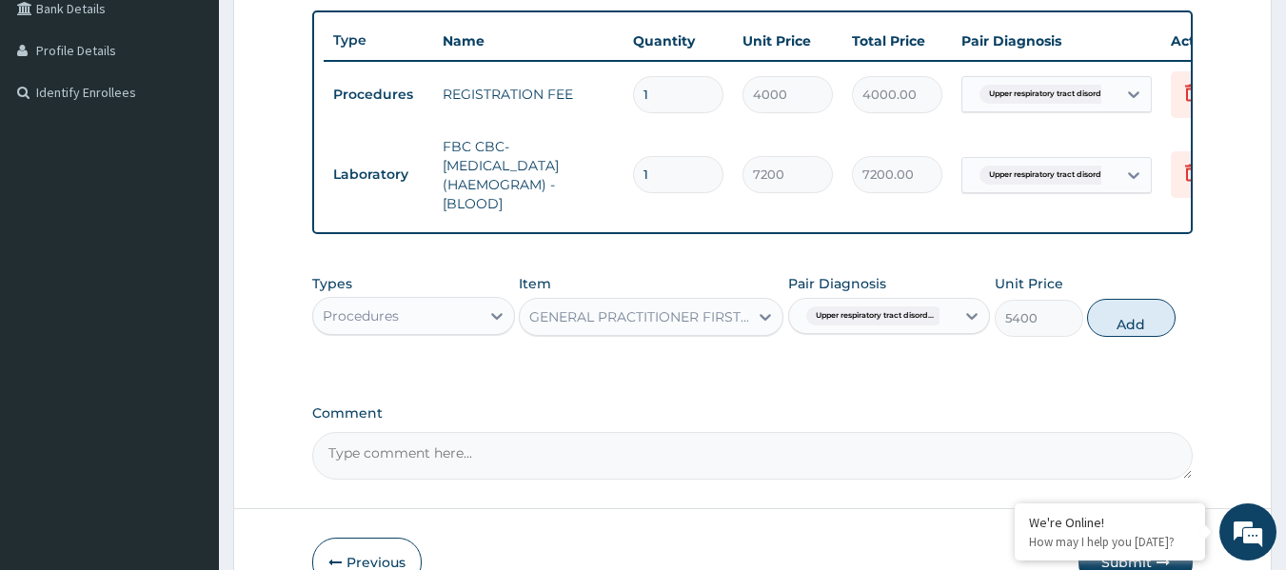
click at [1093, 400] on div "PA Code / Prescription Code Enter Code(Secondary Care Only) Encounter Date 04-1…" at bounding box center [752, 85] width 881 height 790
click at [1121, 334] on button "Add" at bounding box center [1131, 318] width 89 height 38
type input "0"
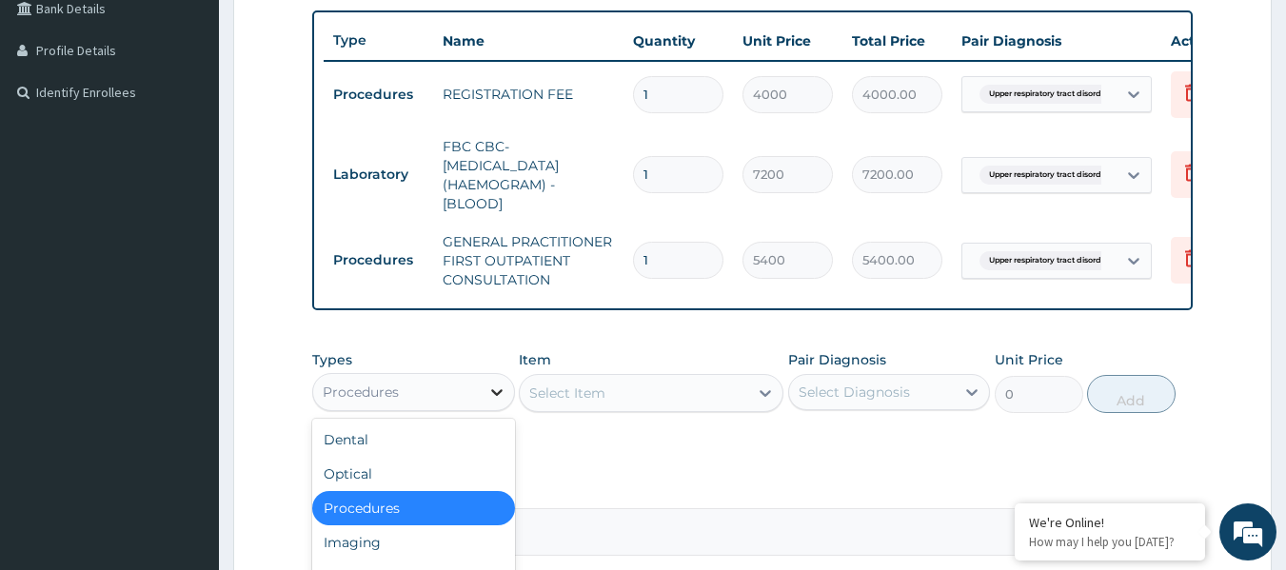
click at [497, 402] on icon at bounding box center [496, 392] width 19 height 19
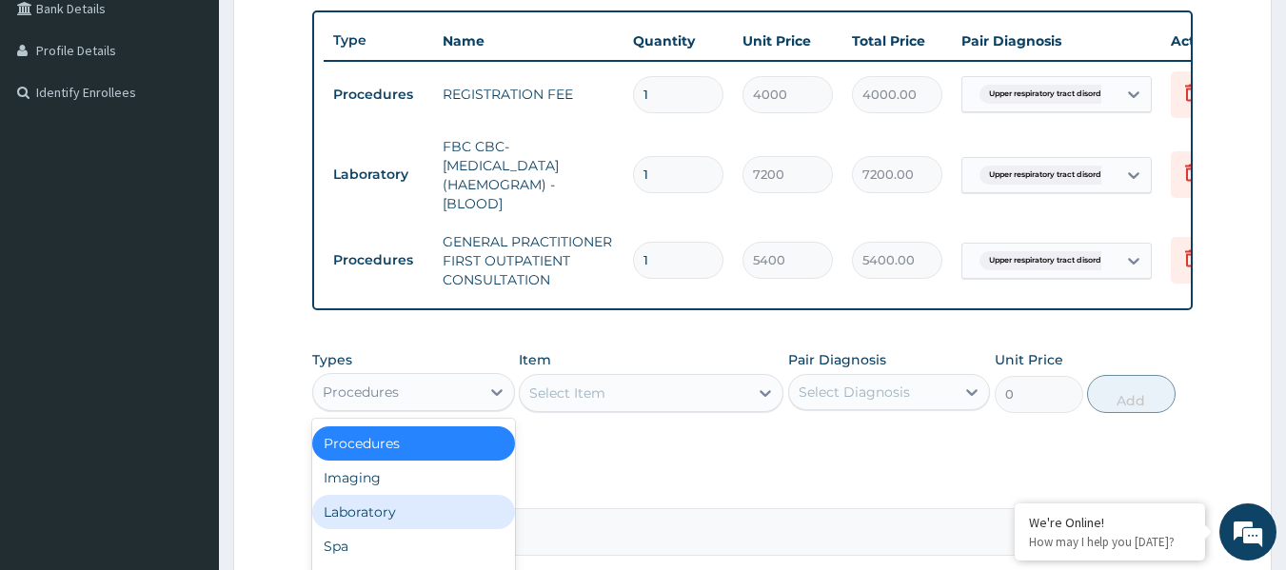
click at [612, 475] on div "PA Code / Prescription Code Enter Code(Secondary Care Only) Encounter Date 04-1…" at bounding box center [752, 123] width 881 height 866
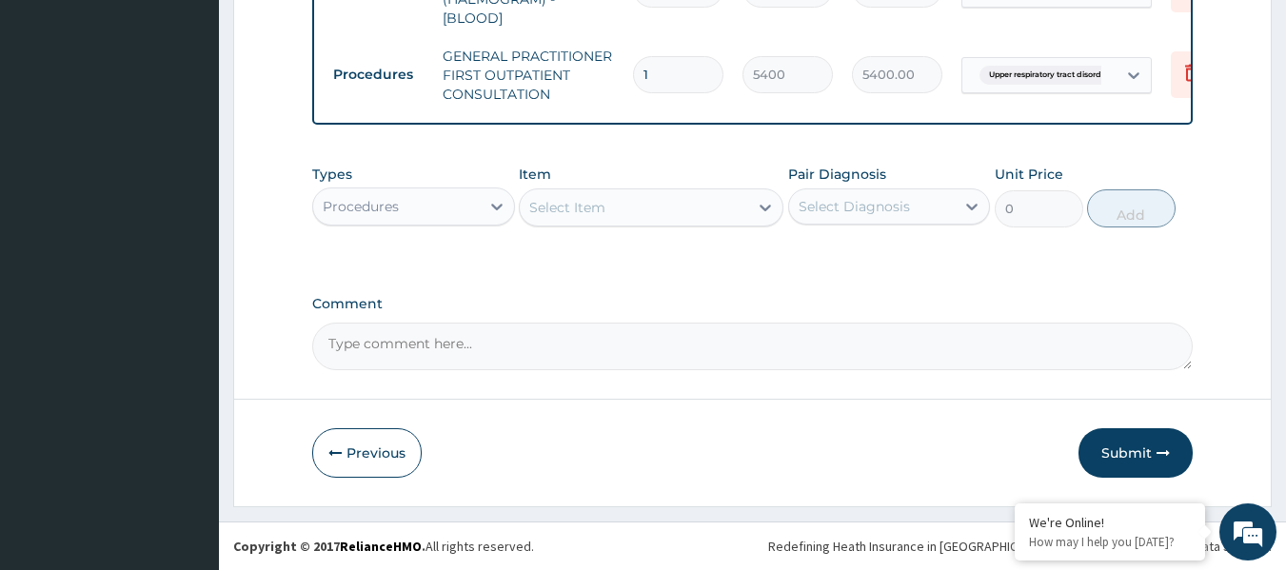
scroll to position [691, 0]
click at [491, 211] on icon at bounding box center [496, 206] width 19 height 19
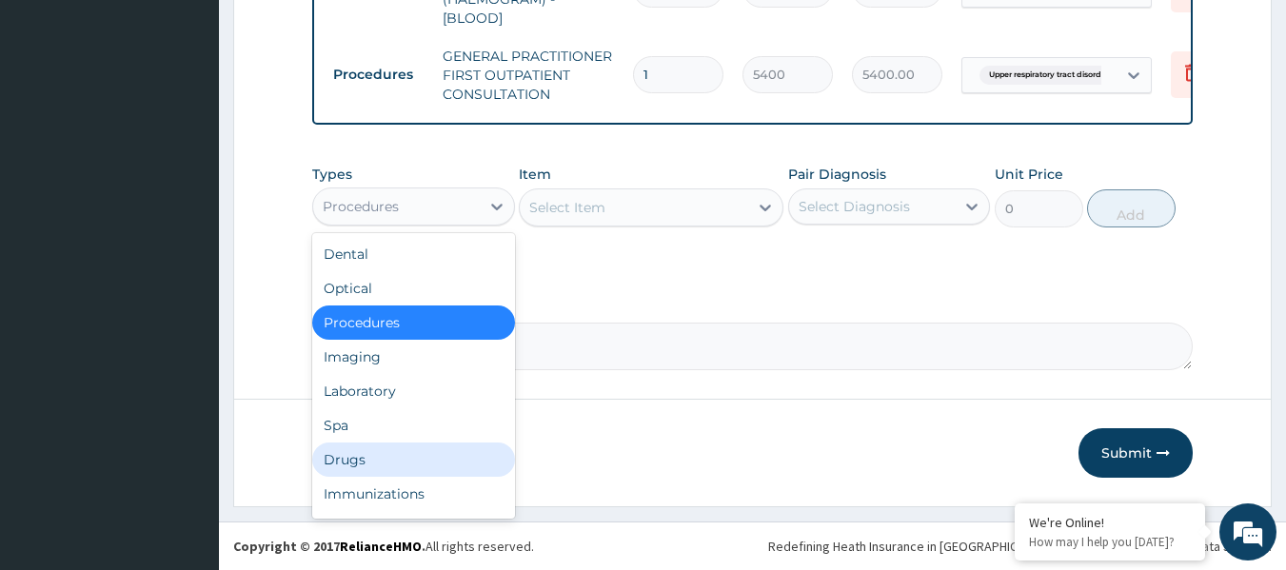
click at [471, 456] on div "Drugs" at bounding box center [413, 460] width 203 height 34
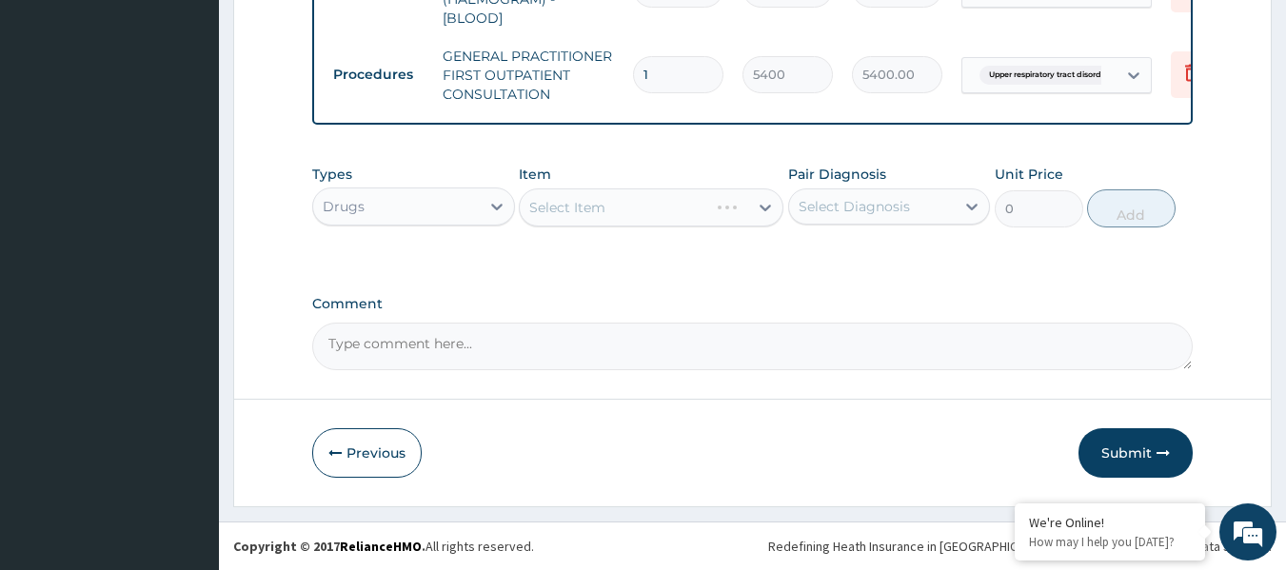
click at [768, 214] on div "Select Item" at bounding box center [651, 207] width 265 height 38
click at [765, 205] on div "Select Item" at bounding box center [651, 207] width 265 height 38
click at [764, 210] on div "Select Item" at bounding box center [651, 207] width 265 height 38
click at [762, 210] on icon at bounding box center [765, 207] width 19 height 19
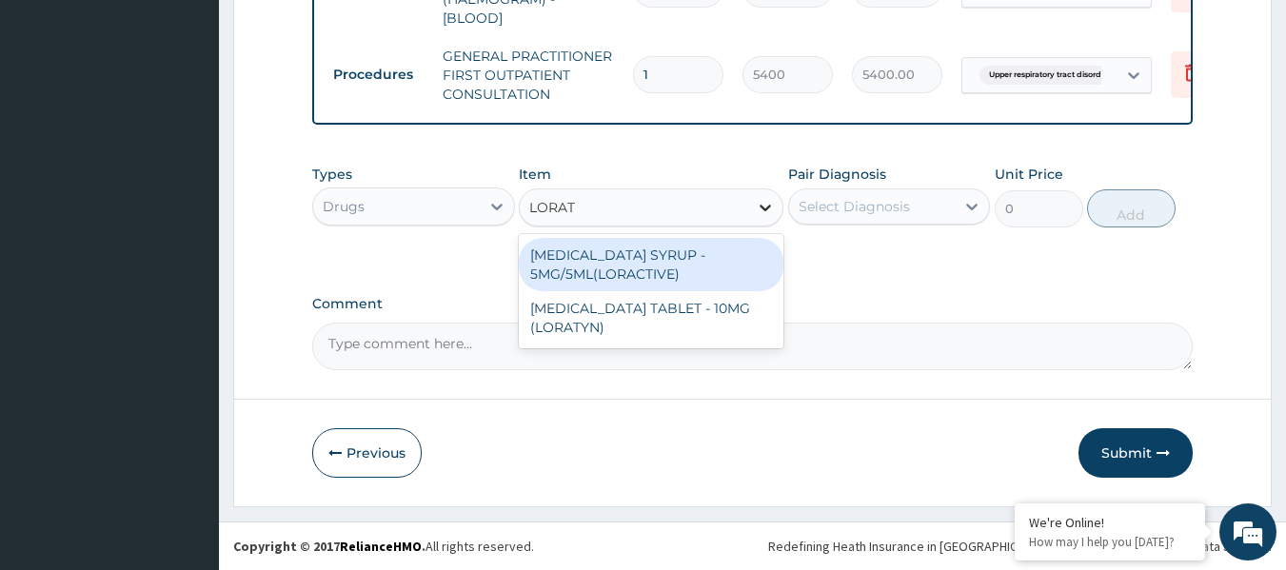
type input "LORATA"
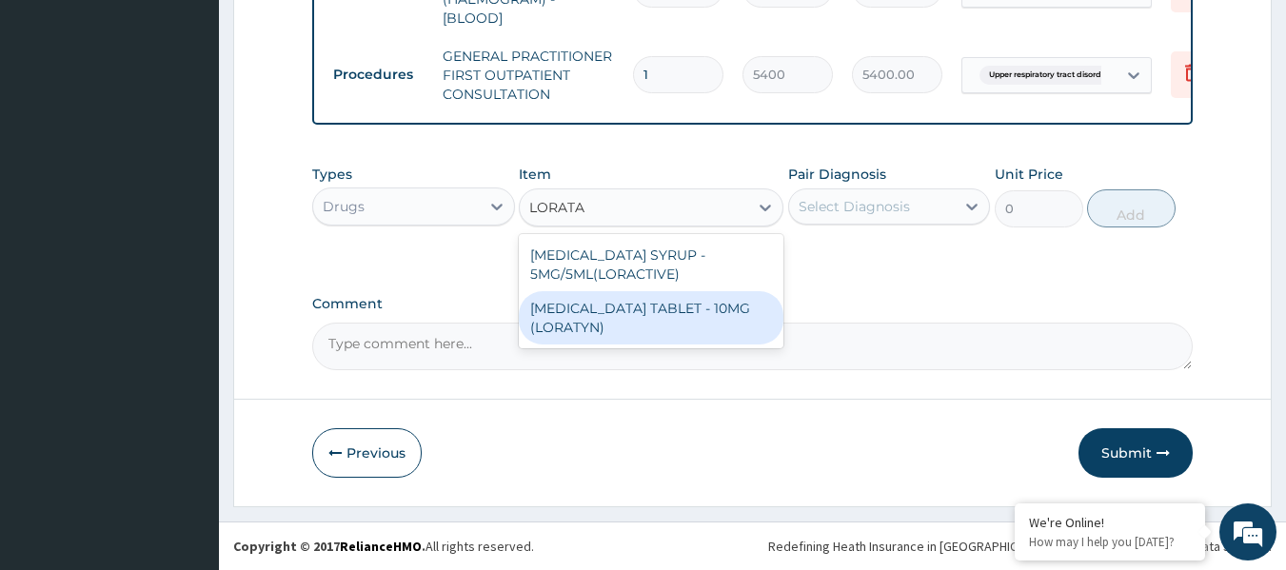
click at [733, 312] on div "LORATADINE TABLET - 10MG (LORATYN)" at bounding box center [651, 317] width 265 height 53
type input "133"
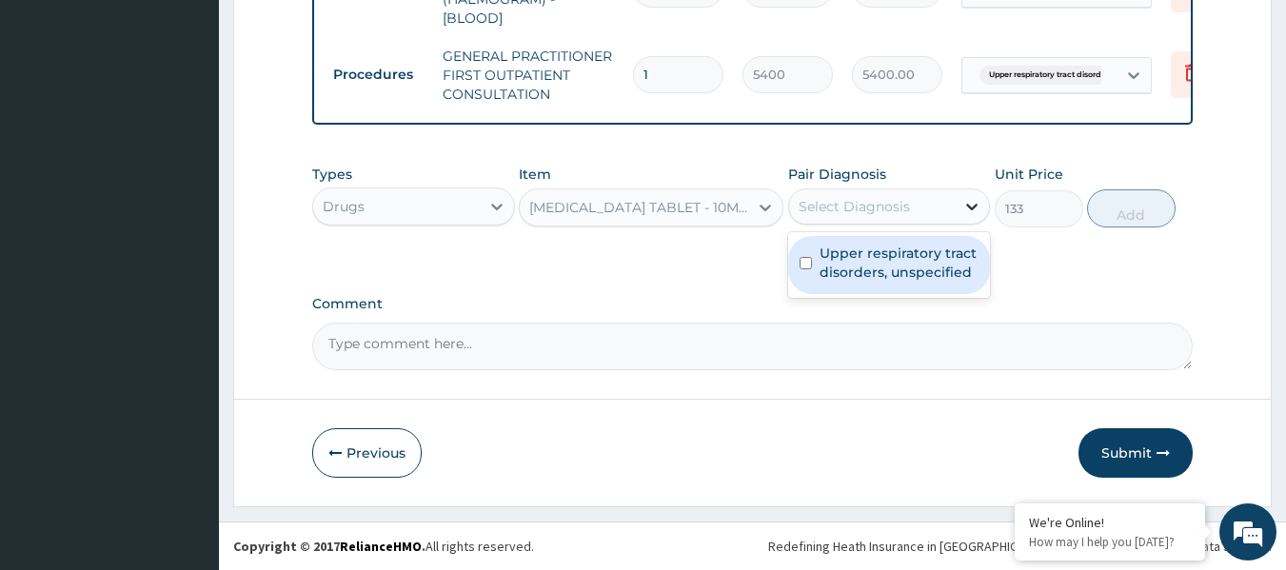
click at [965, 208] on icon at bounding box center [971, 206] width 19 height 19
click at [947, 263] on label "Upper respiratory tract disorders, unspecified" at bounding box center [900, 263] width 160 height 38
checkbox input "true"
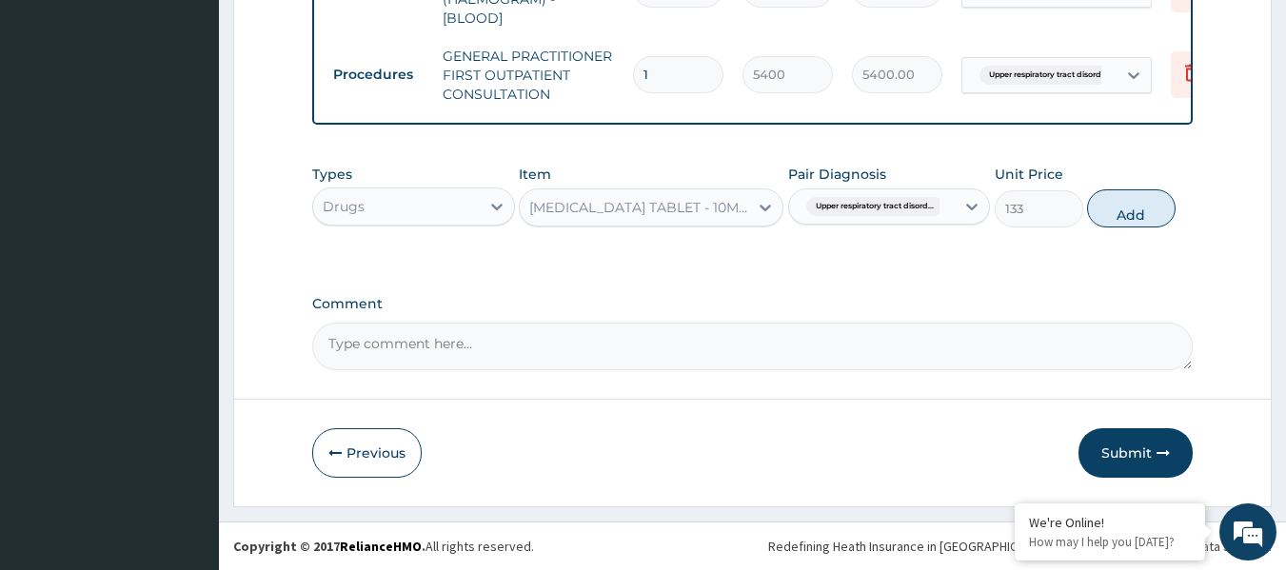
click at [764, 348] on textarea "Comment" at bounding box center [752, 347] width 881 height 48
click at [1139, 216] on button "Add" at bounding box center [1131, 208] width 89 height 38
type input "0"
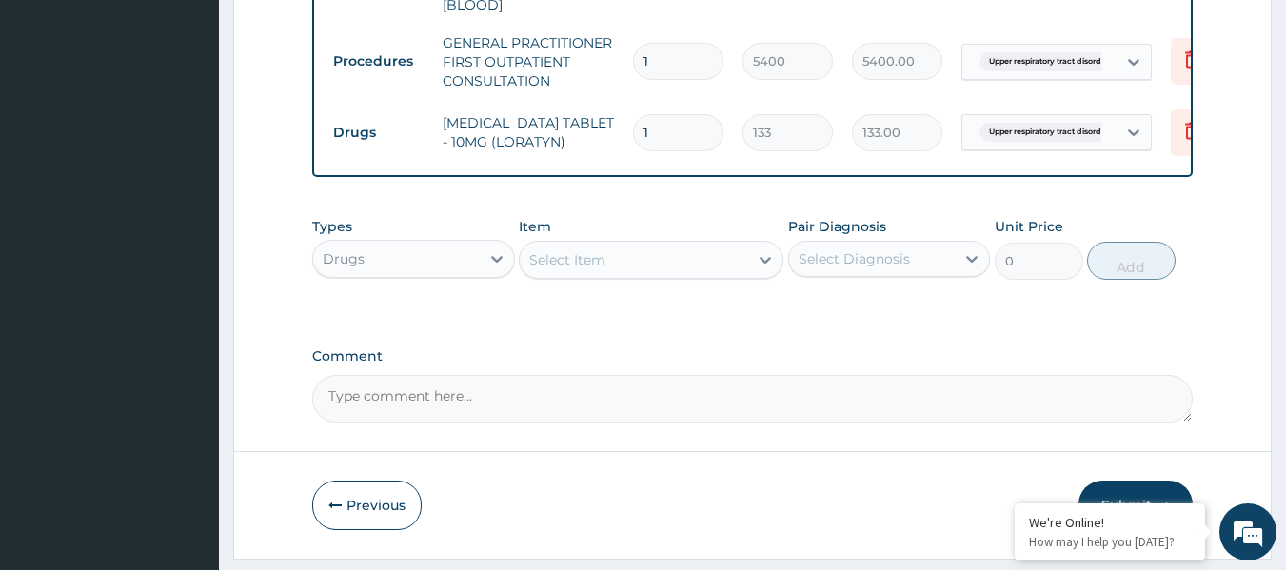
type input "0.00"
type input "5"
type input "665.00"
type input "5"
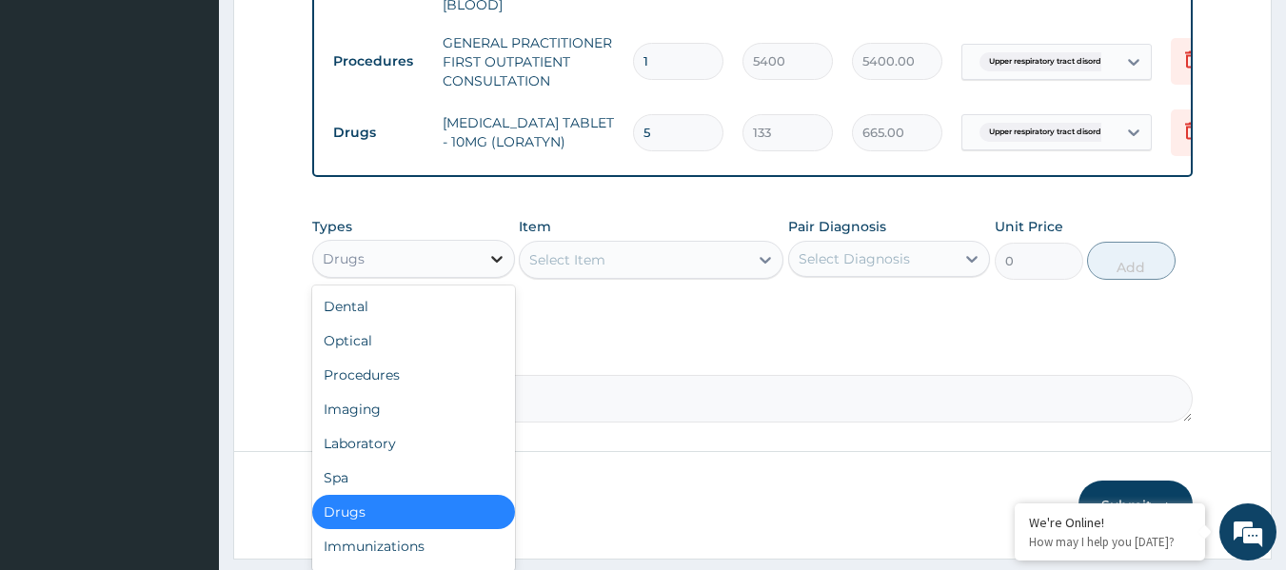
click at [501, 268] on icon at bounding box center [496, 258] width 19 height 19
click at [759, 269] on icon at bounding box center [765, 259] width 19 height 19
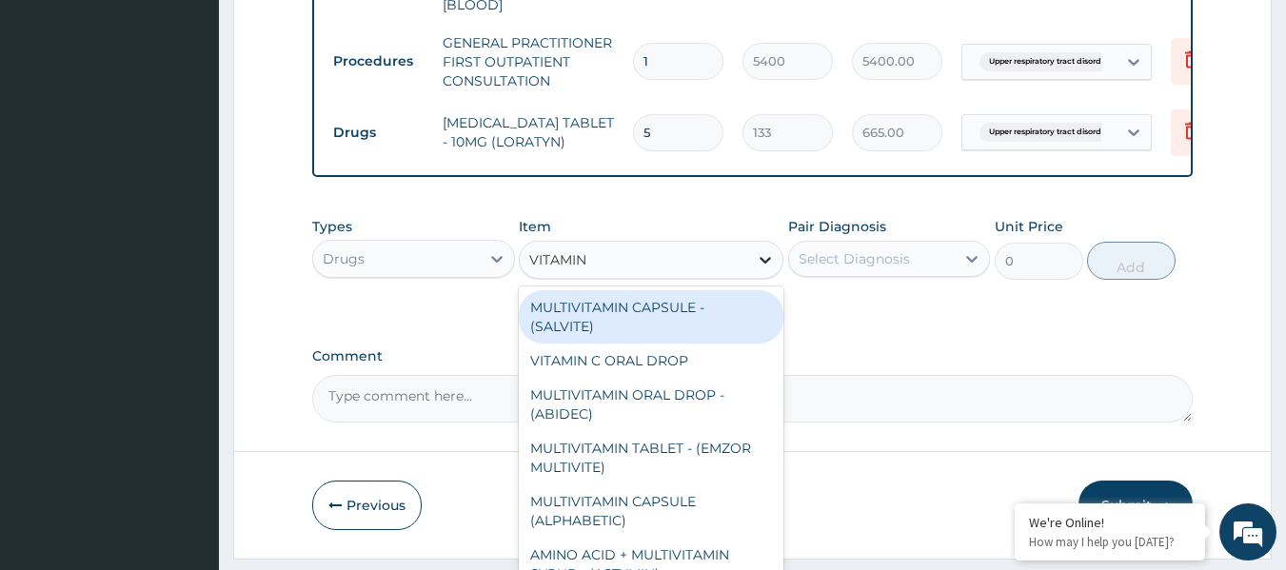
type input "VITAMIN C"
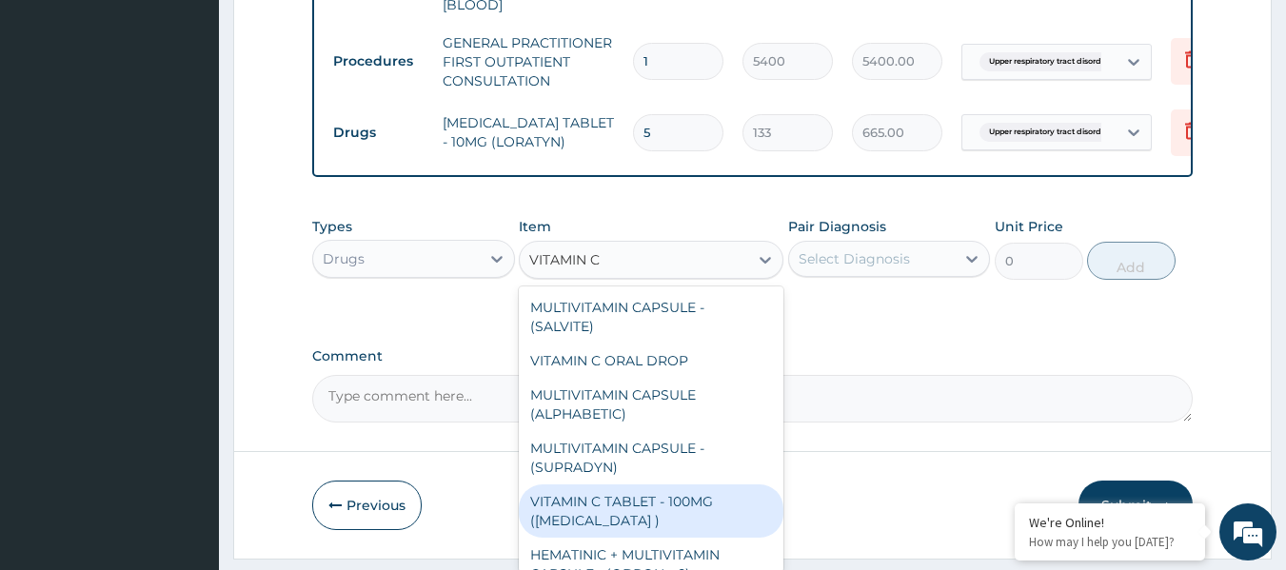
click at [688, 524] on div "VITAMIN C TABLET - 100MG (ASCORBIC ACID )" at bounding box center [651, 511] width 265 height 53
type input "22.799999999999997"
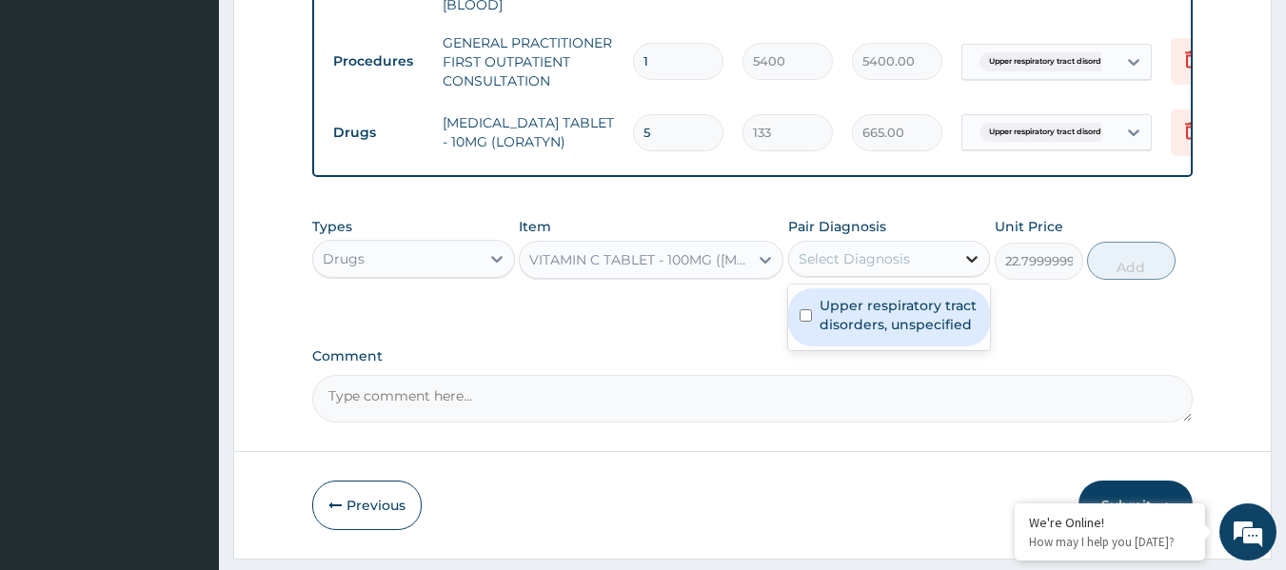
click at [973, 268] on icon at bounding box center [971, 258] width 19 height 19
click at [964, 324] on label "Upper respiratory tract disorders, unspecified" at bounding box center [900, 315] width 160 height 38
checkbox input "true"
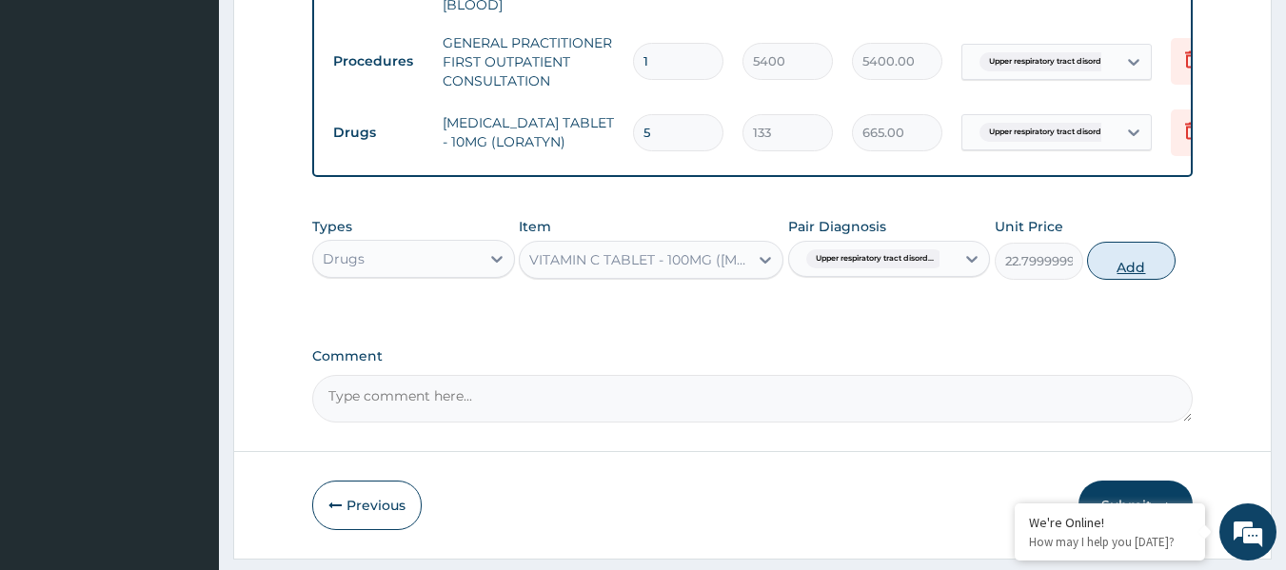
click at [1140, 274] on button "Add" at bounding box center [1131, 261] width 89 height 38
type input "0"
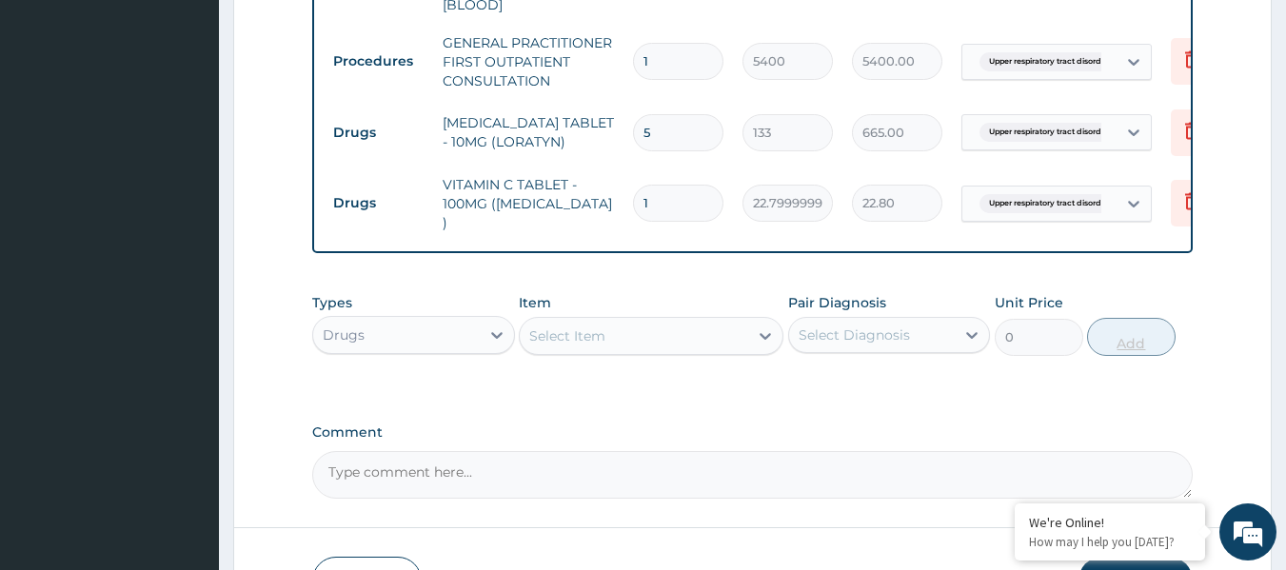
type input "0.00"
type input "2"
type input "45.60"
type input "21"
type input "478.80"
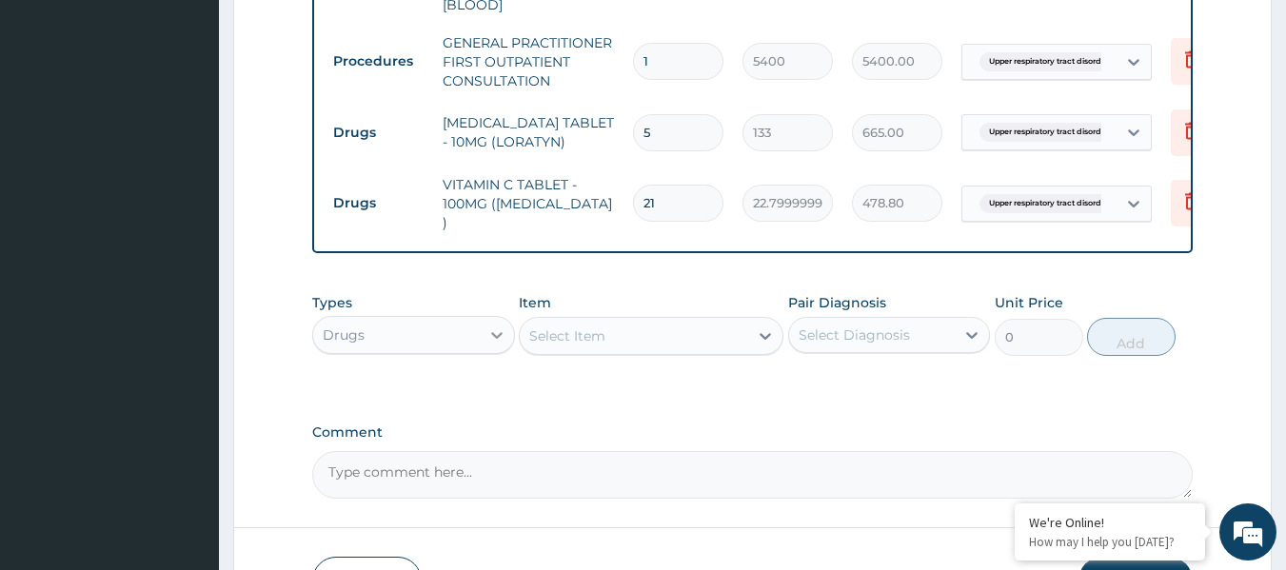
type input "21"
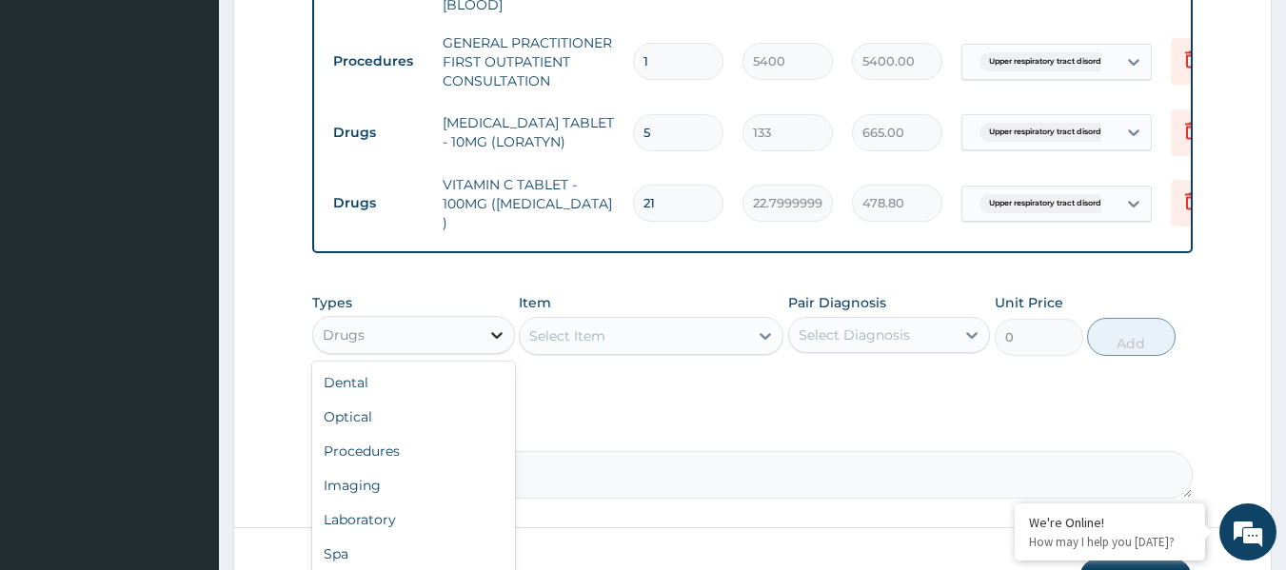
click at [498, 339] on icon at bounding box center [496, 335] width 11 height 7
click at [762, 335] on icon at bounding box center [765, 336] width 19 height 19
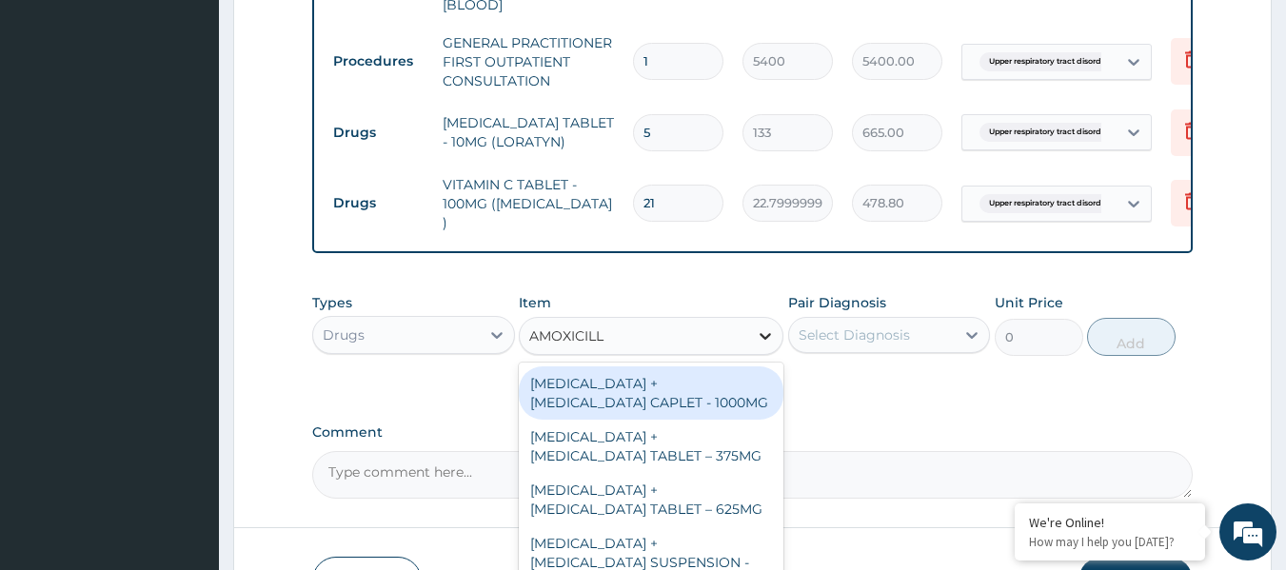
type input "AMOXICILLI"
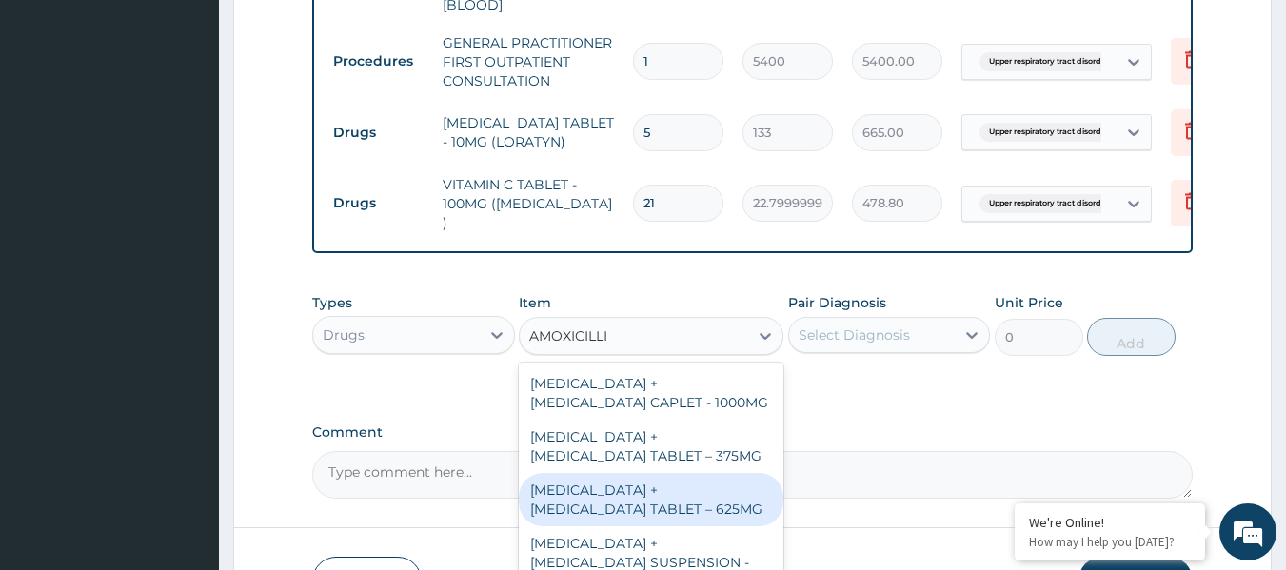
click at [716, 498] on div "[MEDICAL_DATA] + [MEDICAL_DATA] TABLET – 625MG" at bounding box center [651, 499] width 265 height 53
type input "570"
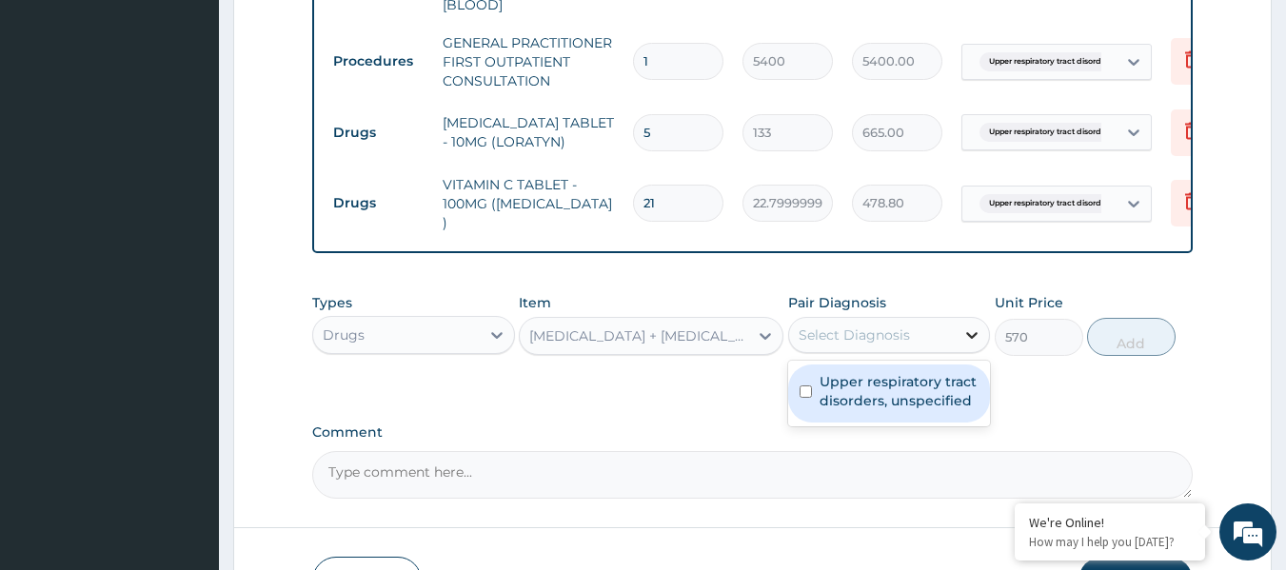
click at [972, 339] on icon at bounding box center [972, 335] width 11 height 7
click at [947, 392] on label "Upper respiratory tract disorders, unspecified" at bounding box center [900, 391] width 160 height 38
checkbox input "true"
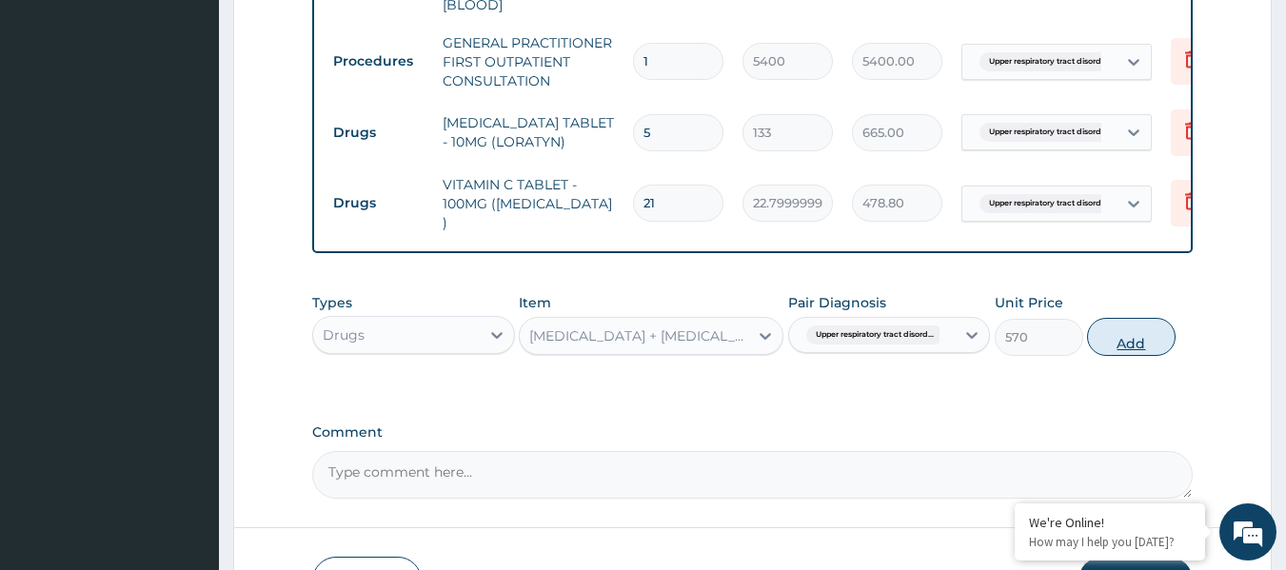
click at [1119, 347] on button "Add" at bounding box center [1131, 337] width 89 height 38
type input "0"
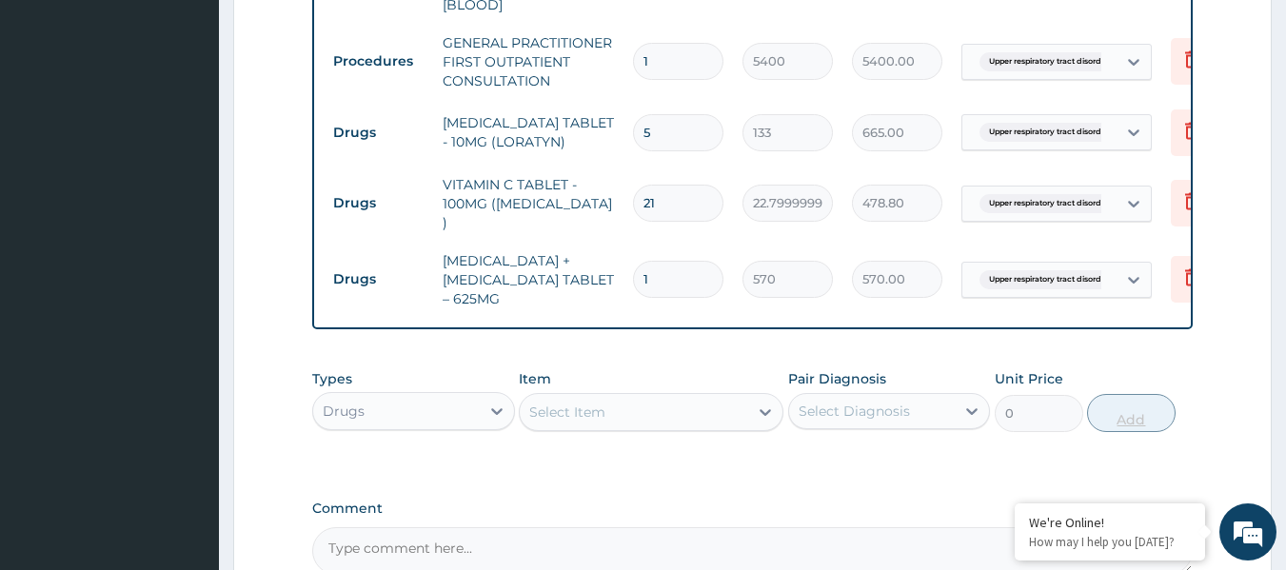
type input "0.00"
type input "1"
type input "570.00"
type input "14"
type input "7980.00"
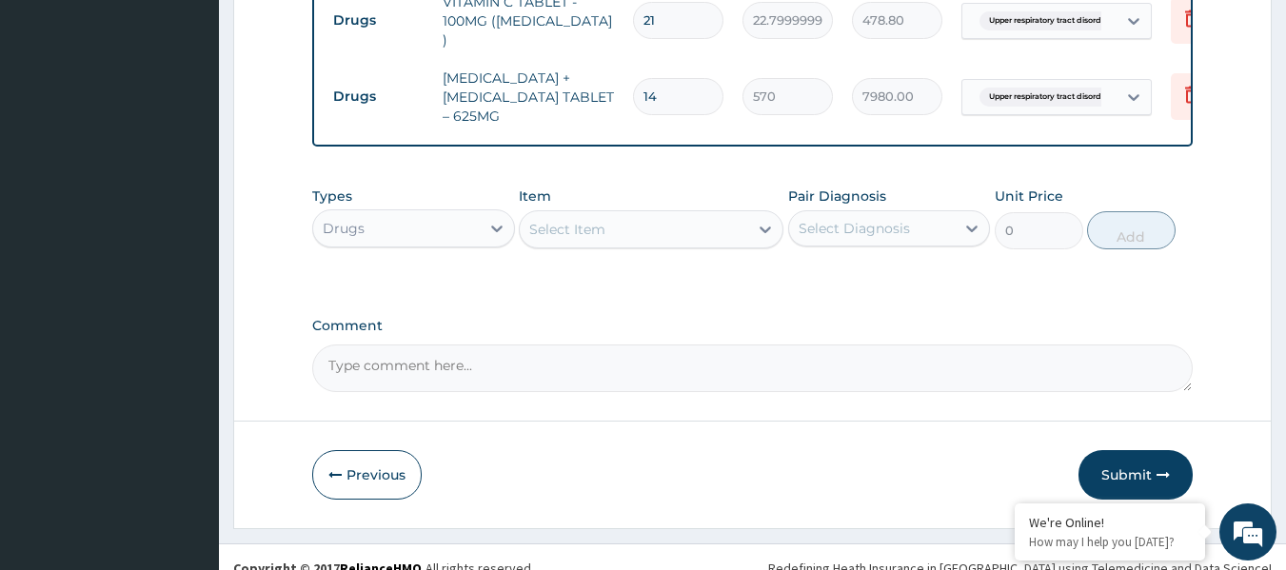
scroll to position [900, 0]
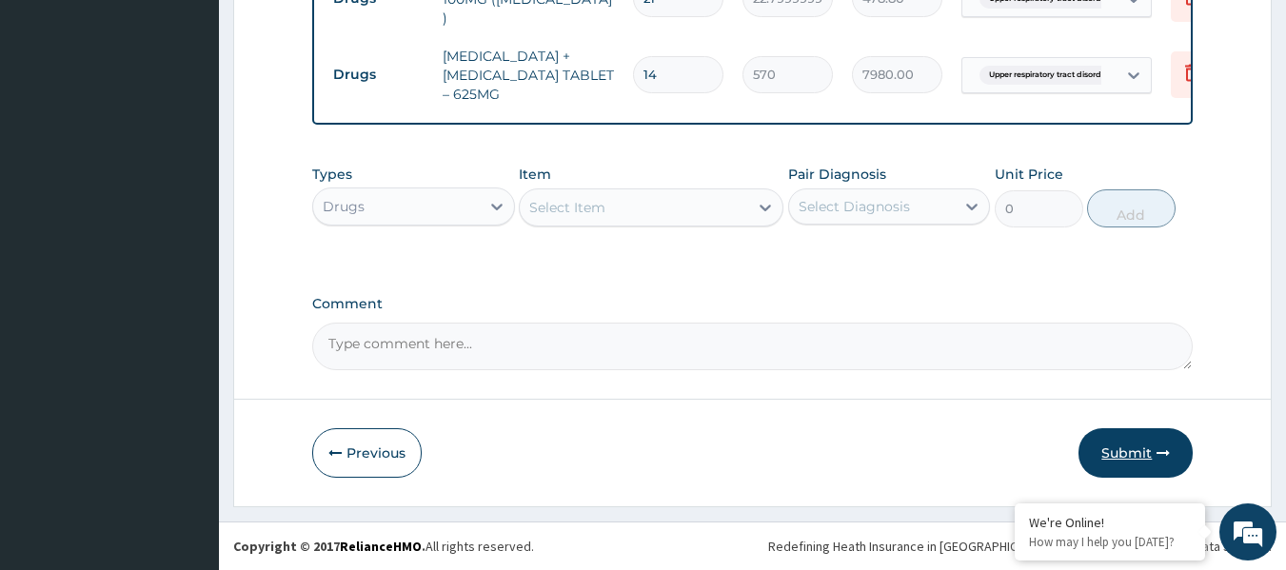
type input "14"
click at [1127, 450] on button "Submit" at bounding box center [1136, 452] width 114 height 49
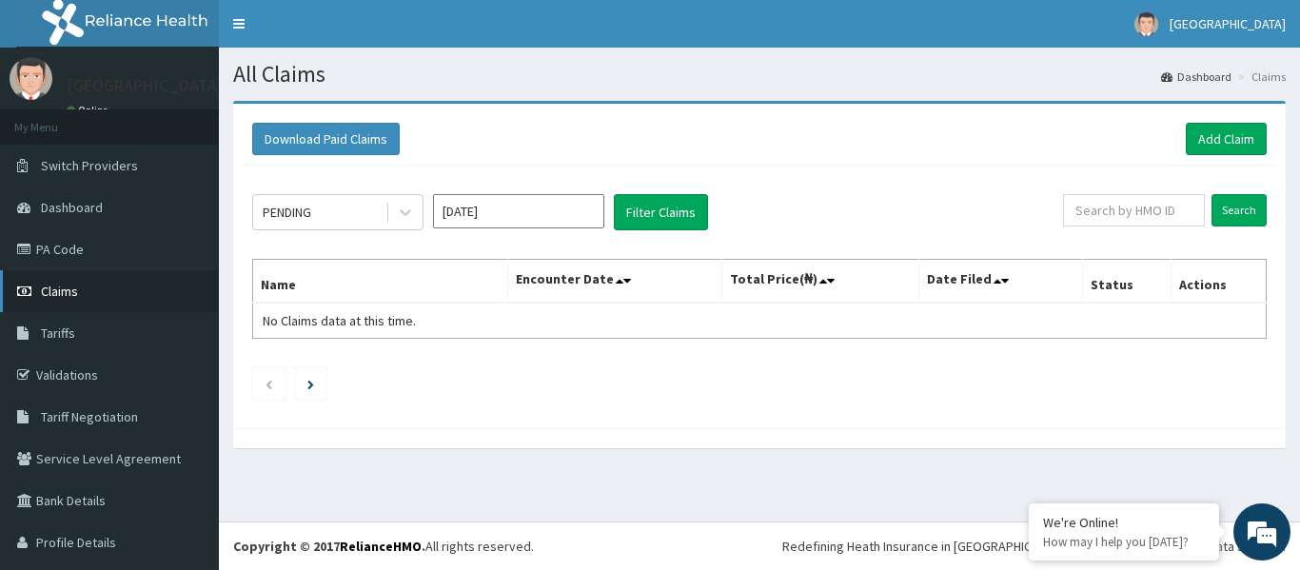
click at [73, 291] on span "Claims" at bounding box center [59, 291] width 37 height 17
click at [87, 297] on link "Claims" at bounding box center [109, 291] width 219 height 42
click at [83, 205] on span "Dashboard" at bounding box center [72, 207] width 62 height 17
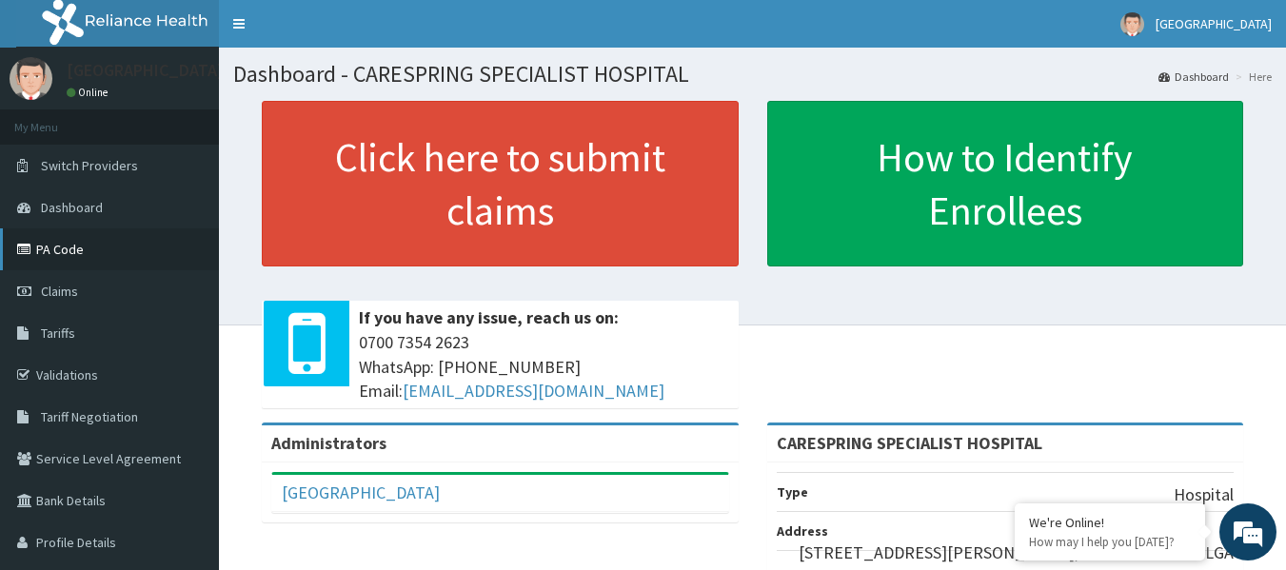
click at [71, 252] on link "PA Code" at bounding box center [109, 249] width 219 height 42
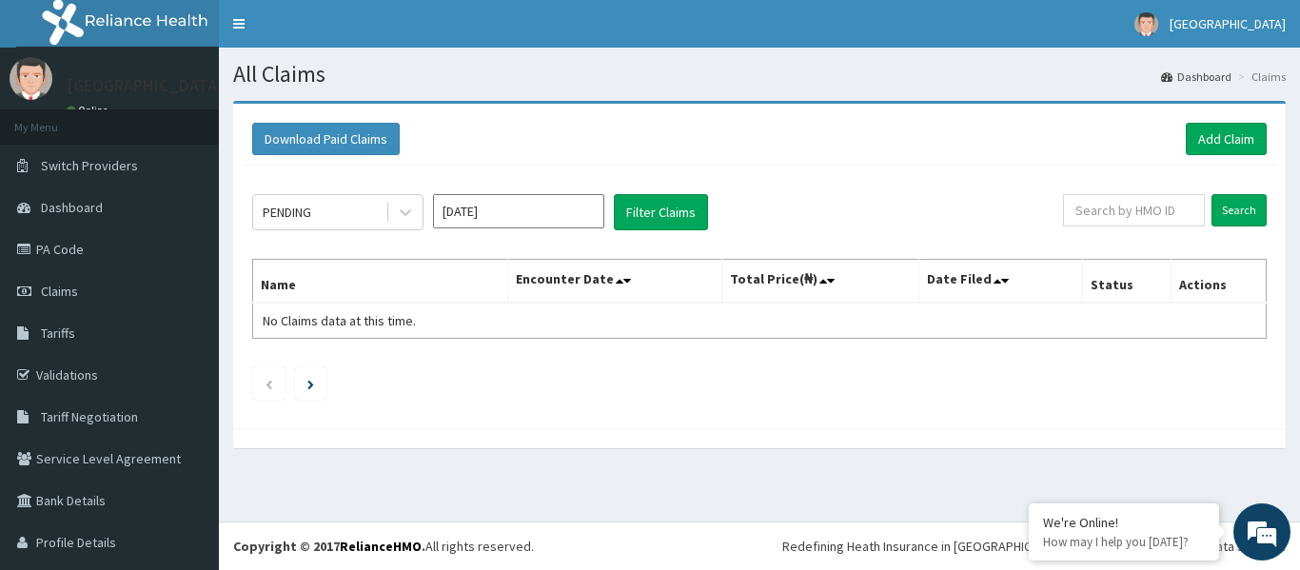
click at [663, 210] on button "Filter Claims" at bounding box center [661, 212] width 94 height 36
click at [1214, 212] on input "Search" at bounding box center [1239, 210] width 55 height 32
click at [312, 383] on icon "Next page" at bounding box center [310, 385] width 7 height 10
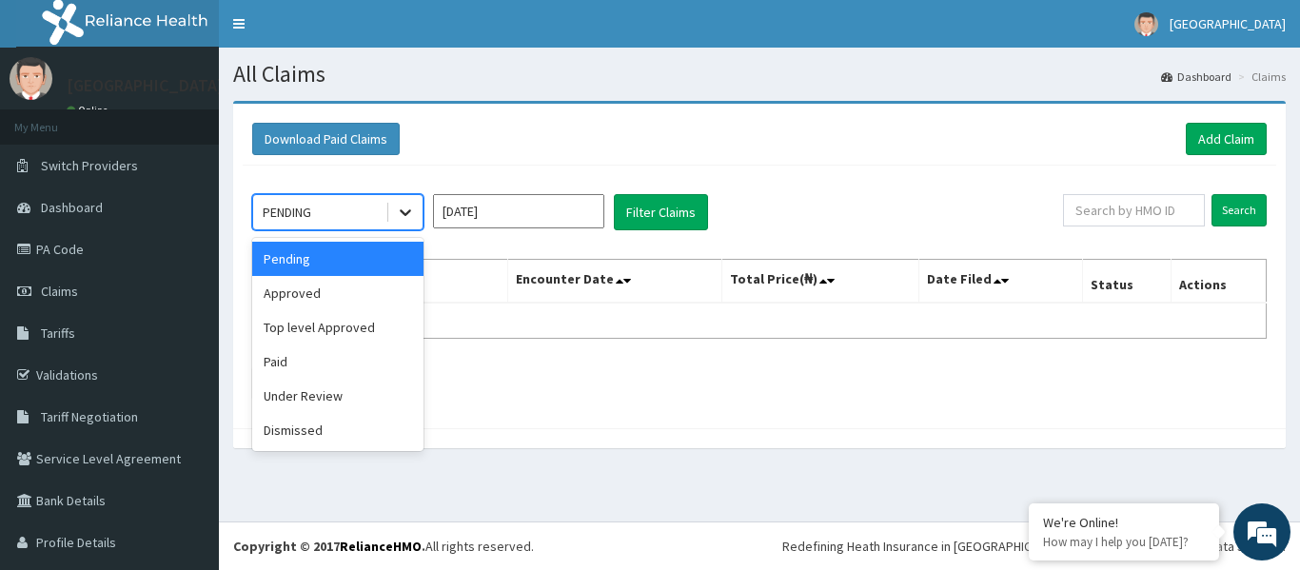
click at [406, 217] on icon at bounding box center [405, 212] width 19 height 19
click at [350, 404] on div "Under Review" at bounding box center [337, 396] width 171 height 34
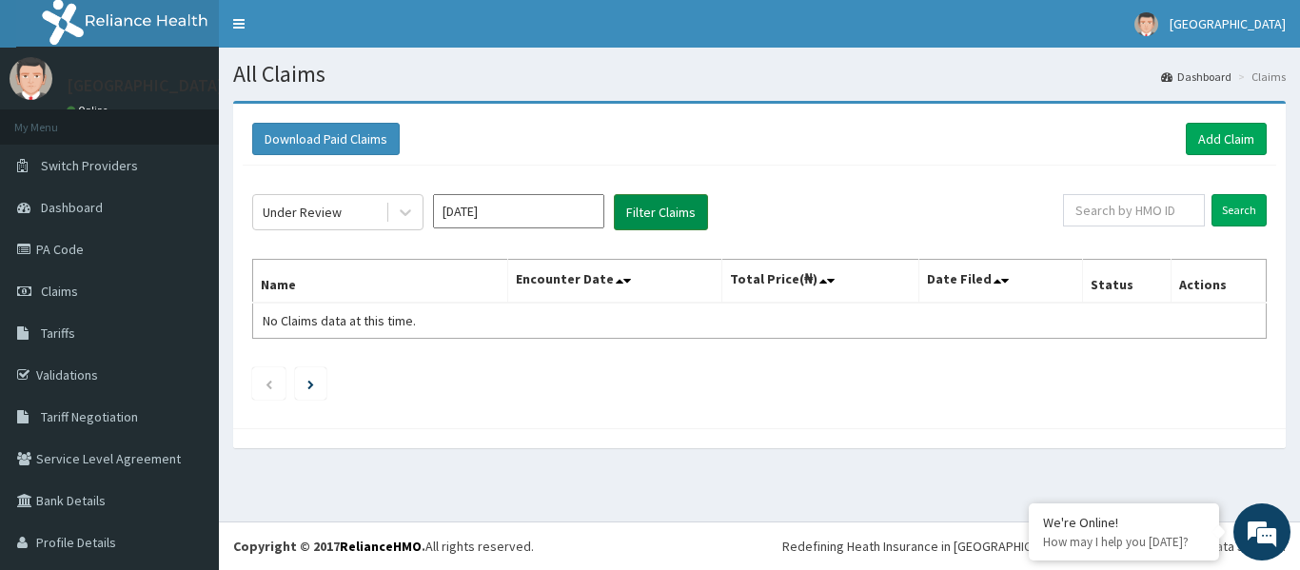
click at [662, 203] on button "Filter Claims" at bounding box center [661, 212] width 94 height 36
click at [82, 330] on link "Tariffs" at bounding box center [109, 333] width 219 height 42
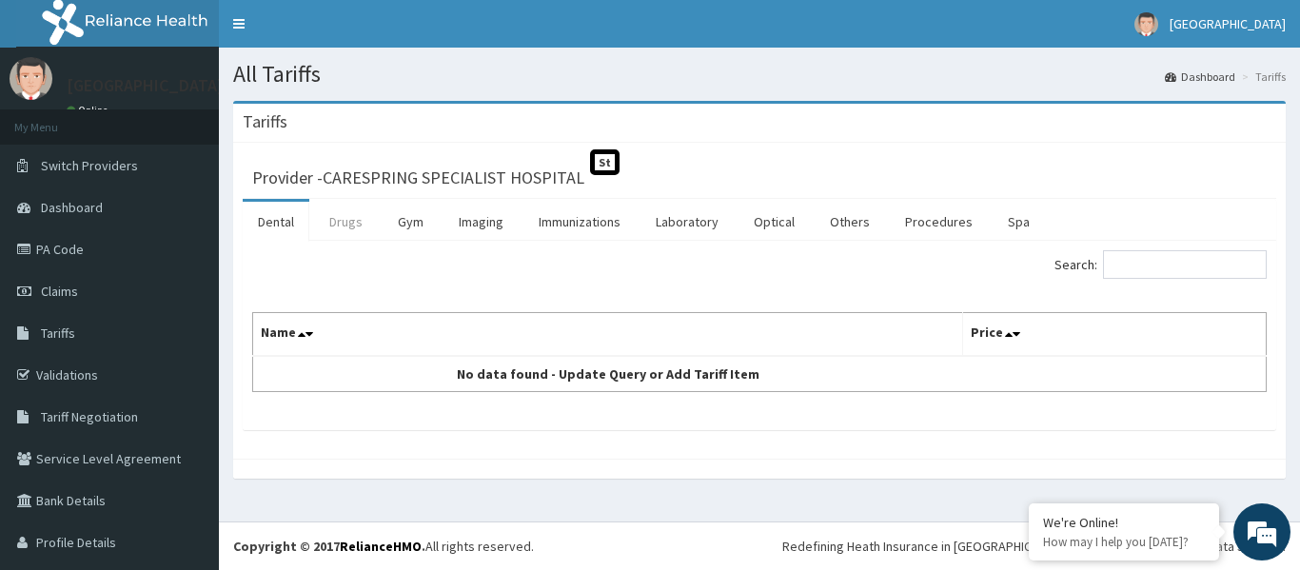
click at [362, 222] on link "Drugs" at bounding box center [346, 222] width 64 height 40
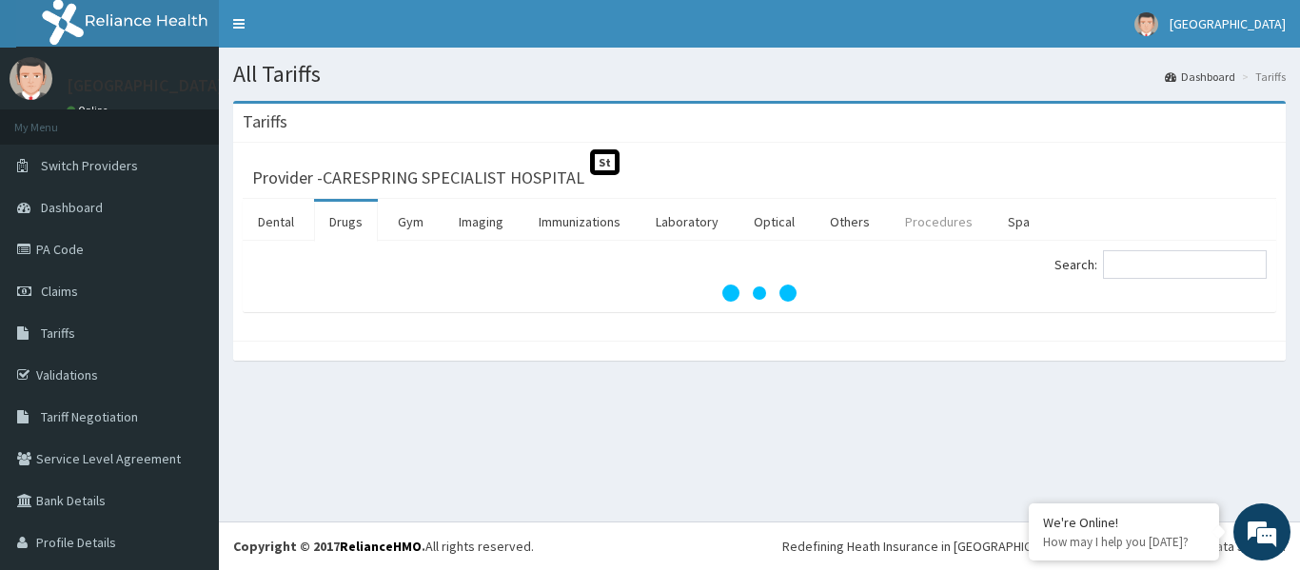
click at [927, 220] on link "Procedures" at bounding box center [939, 222] width 98 height 40
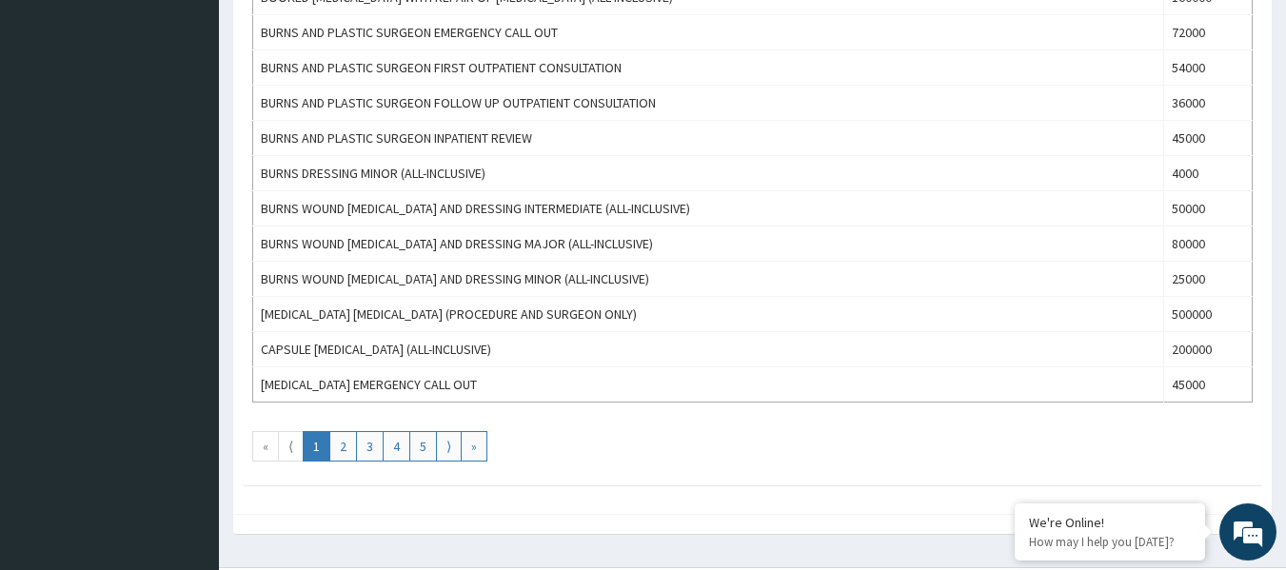
scroll to position [1761, 0]
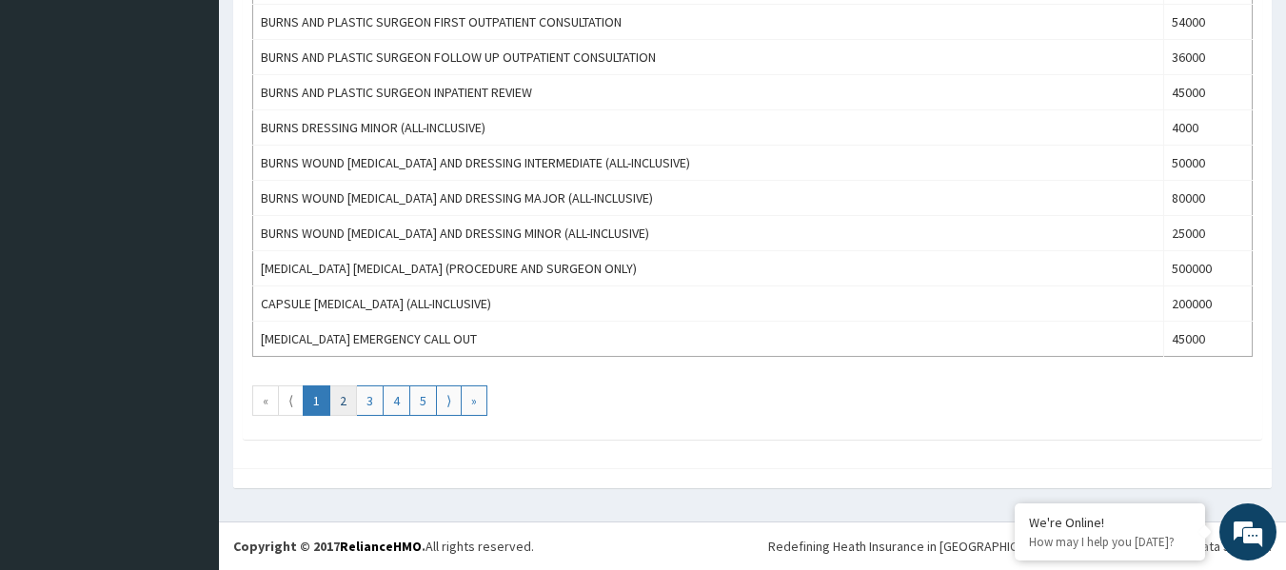
click at [339, 410] on link "2" at bounding box center [343, 401] width 28 height 30
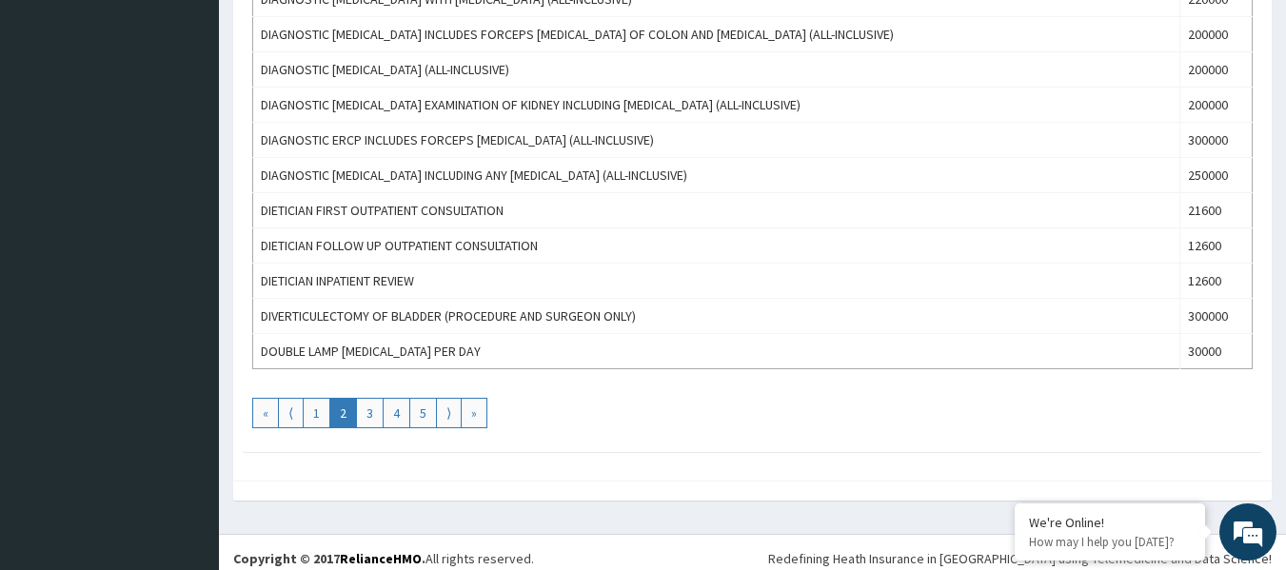
scroll to position [1833, 0]
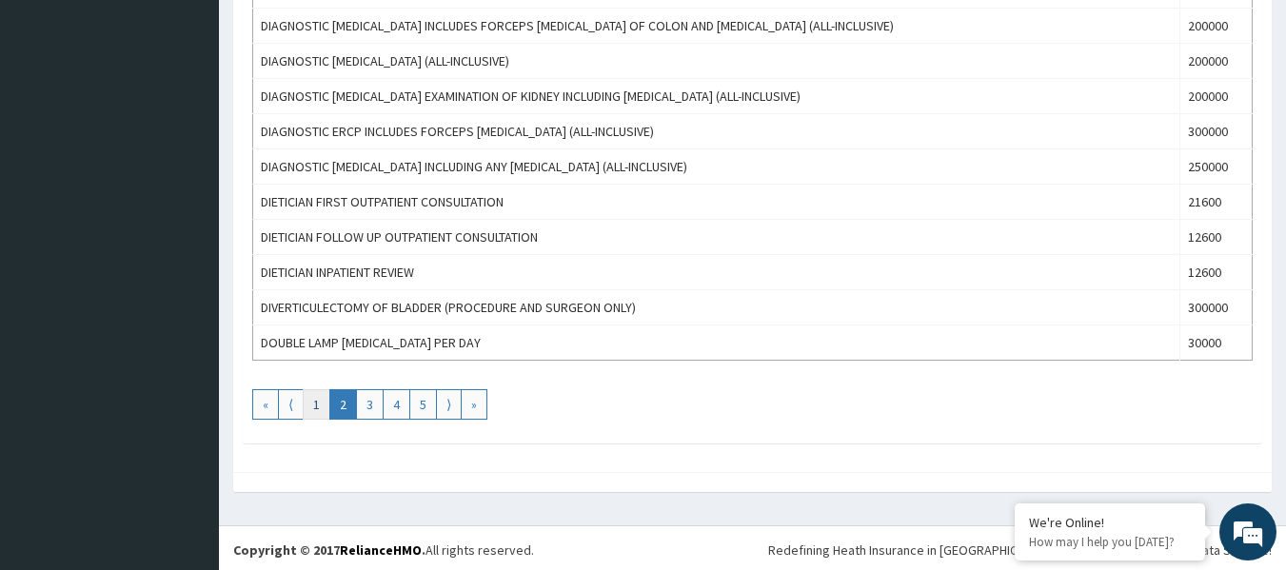
click at [314, 407] on link "1" at bounding box center [317, 404] width 28 height 30
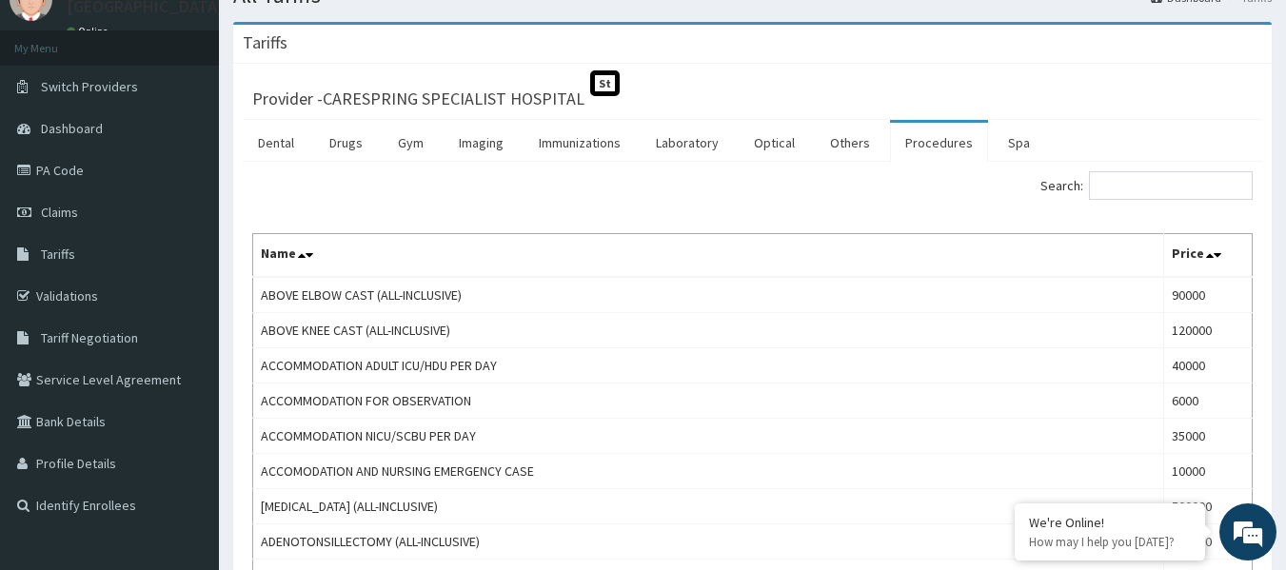
scroll to position [0, 0]
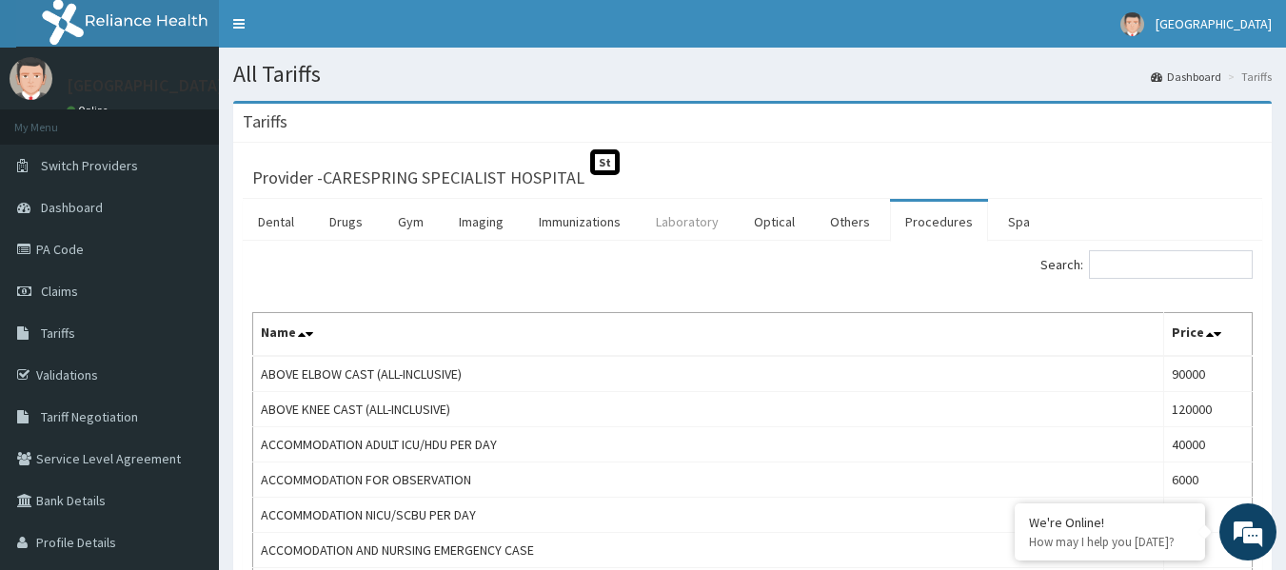
click at [677, 220] on link "Laboratory" at bounding box center [687, 222] width 93 height 40
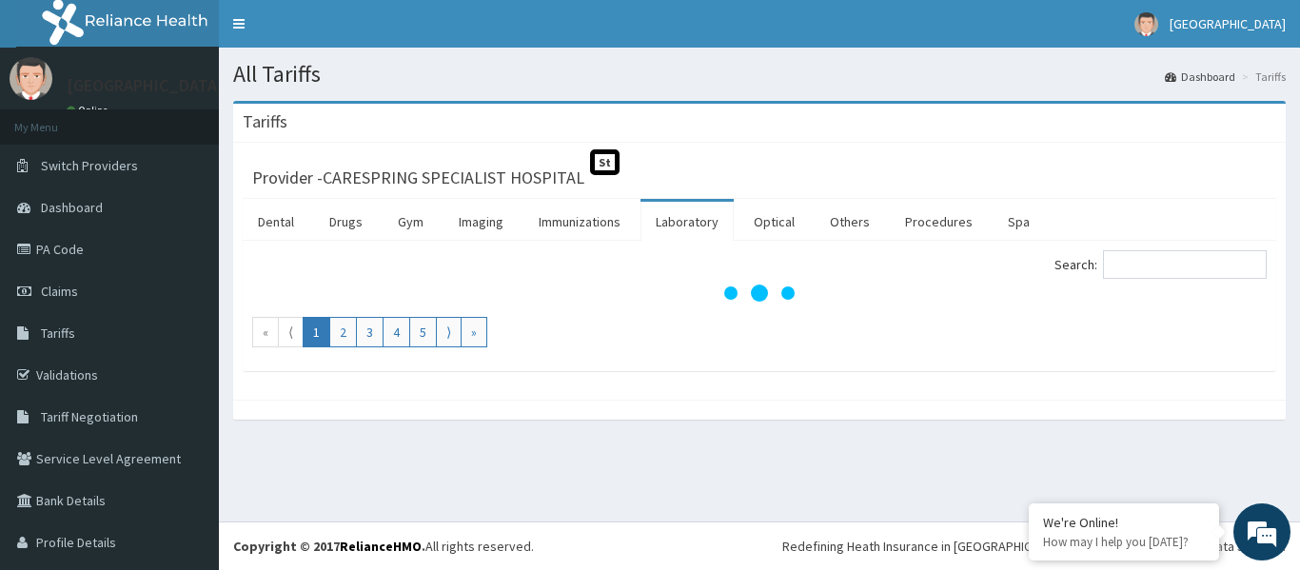
click at [677, 220] on link "Laboratory" at bounding box center [687, 222] width 93 height 40
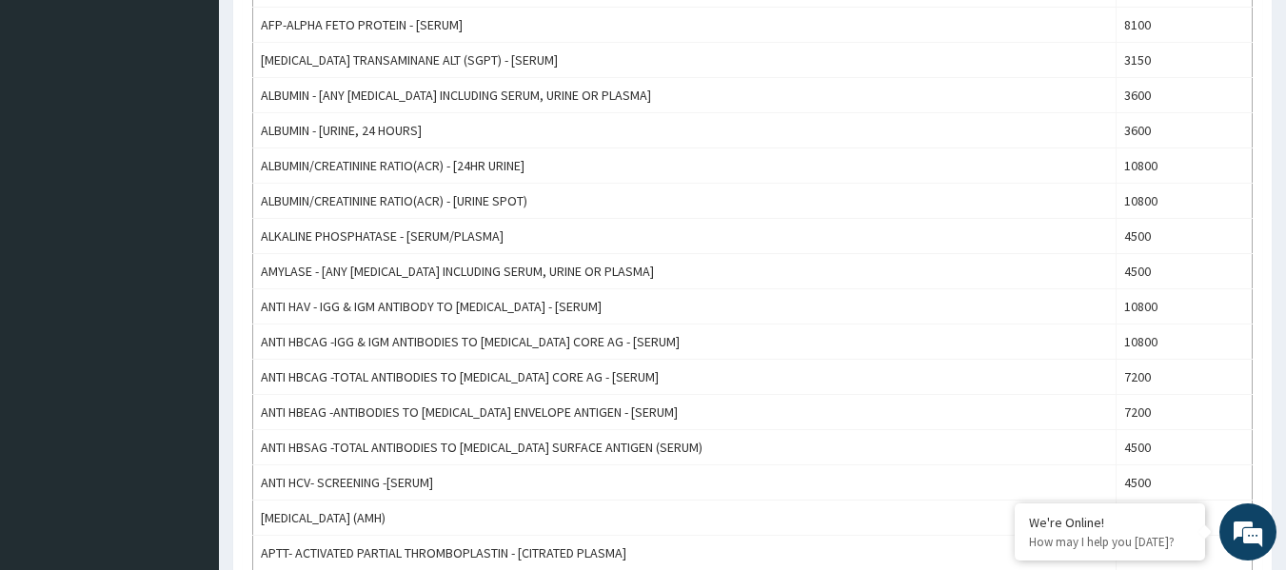
scroll to position [1180, 0]
